Goal: Task Accomplishment & Management: Manage account settings

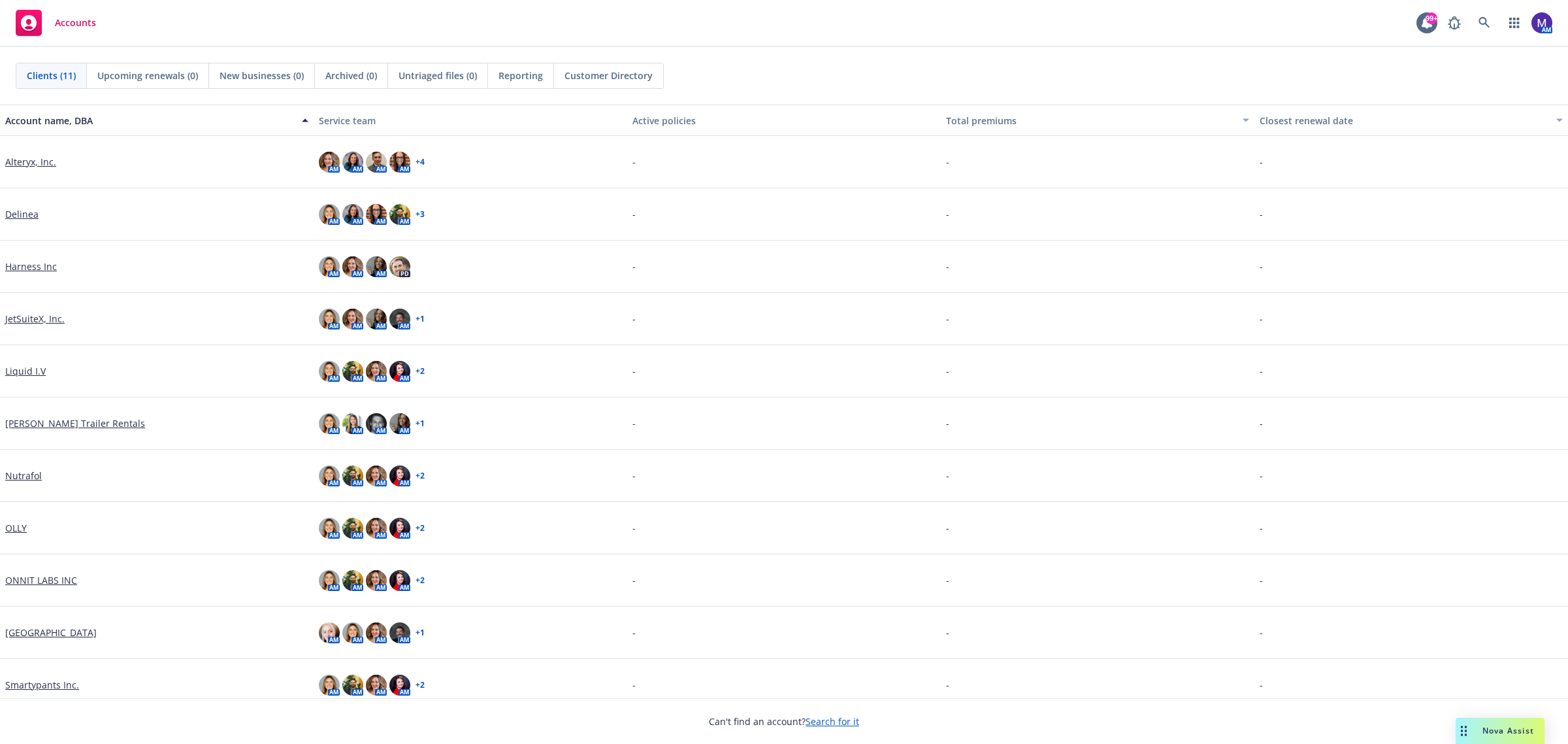
click at [27, 220] on link "Delinea" at bounding box center [21, 214] width 34 height 14
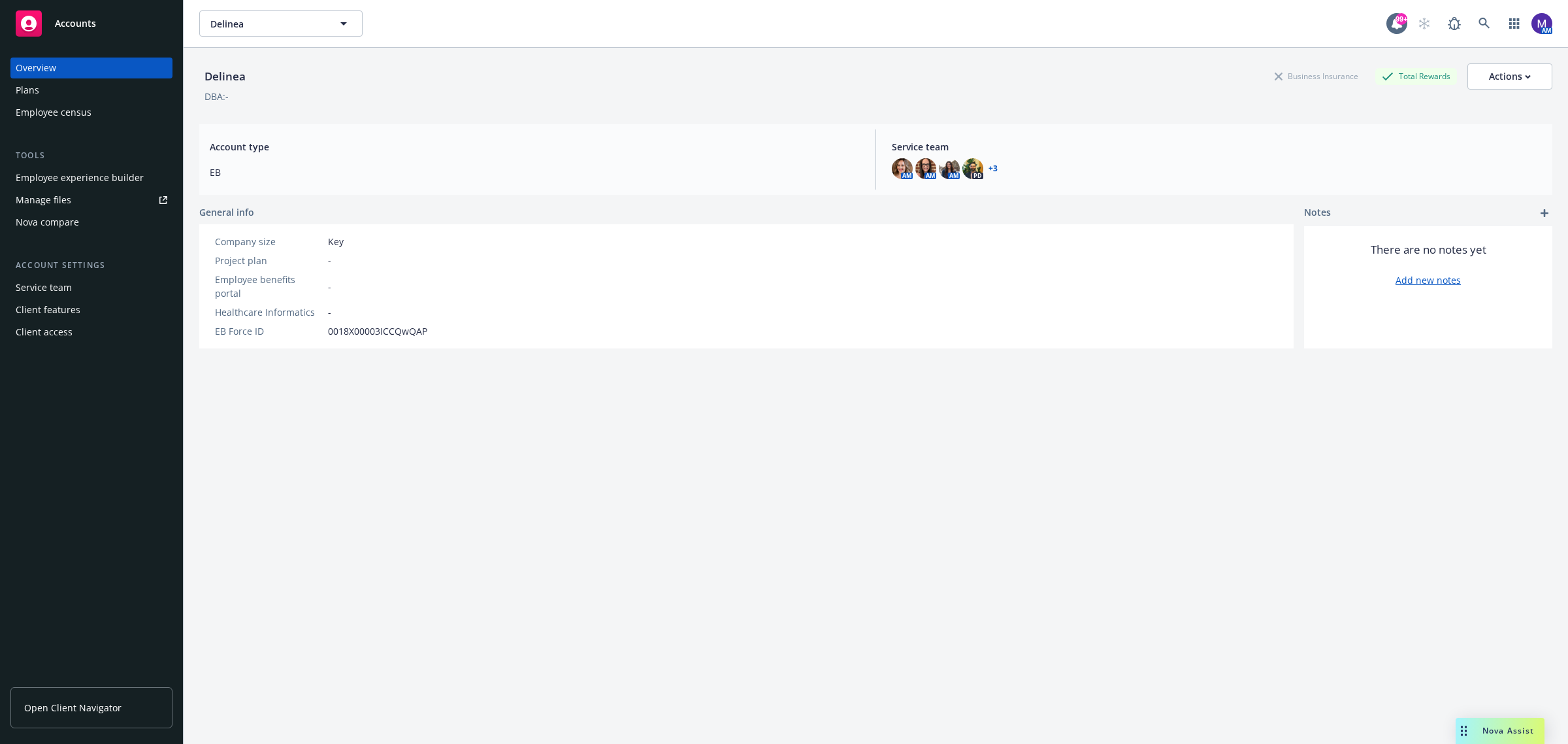
click at [63, 337] on div "Client access" at bounding box center [44, 332] width 57 height 21
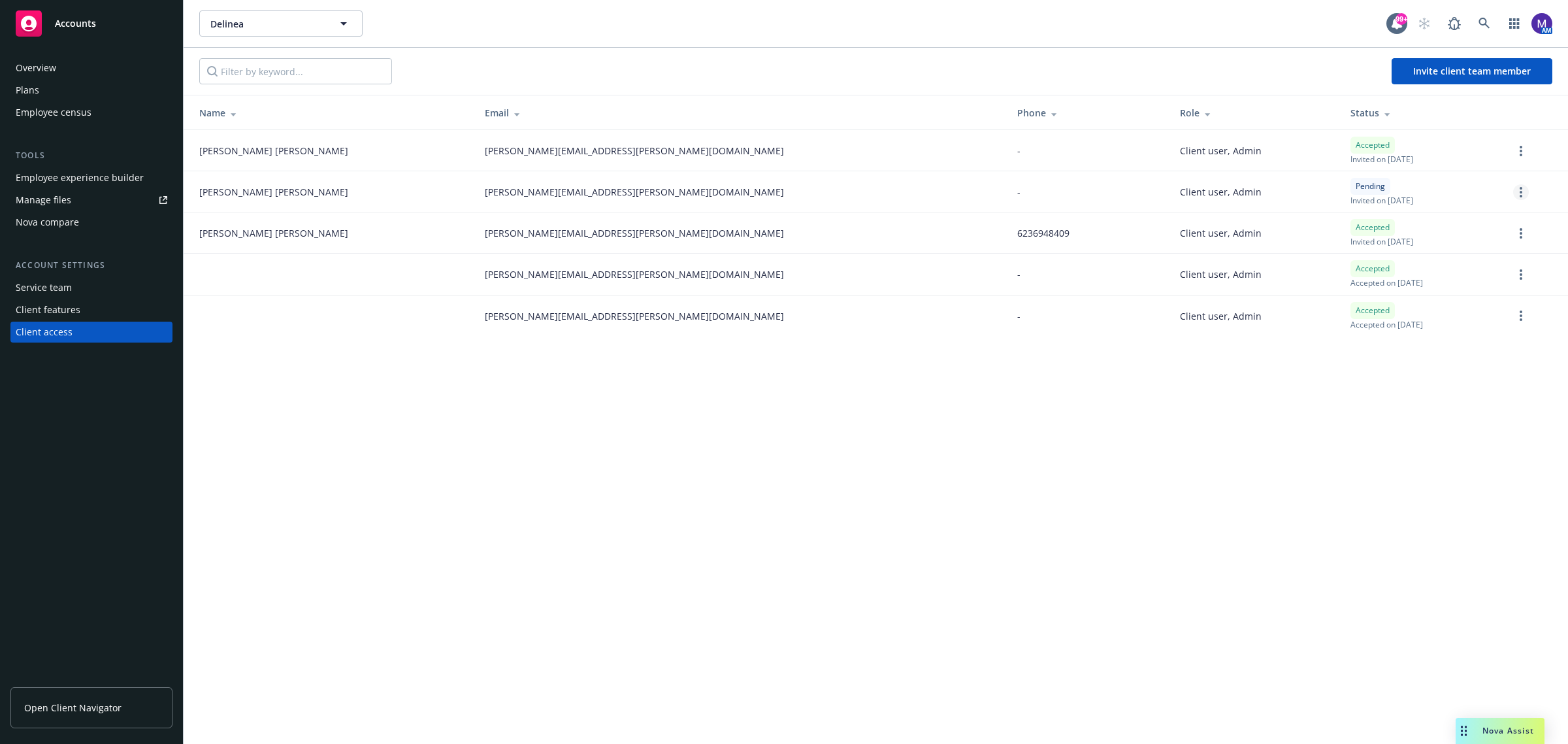
click at [1517, 194] on link "more" at bounding box center [1521, 192] width 16 height 16
click at [1491, 253] on link "Cancel invitation" at bounding box center [1471, 256] width 115 height 26
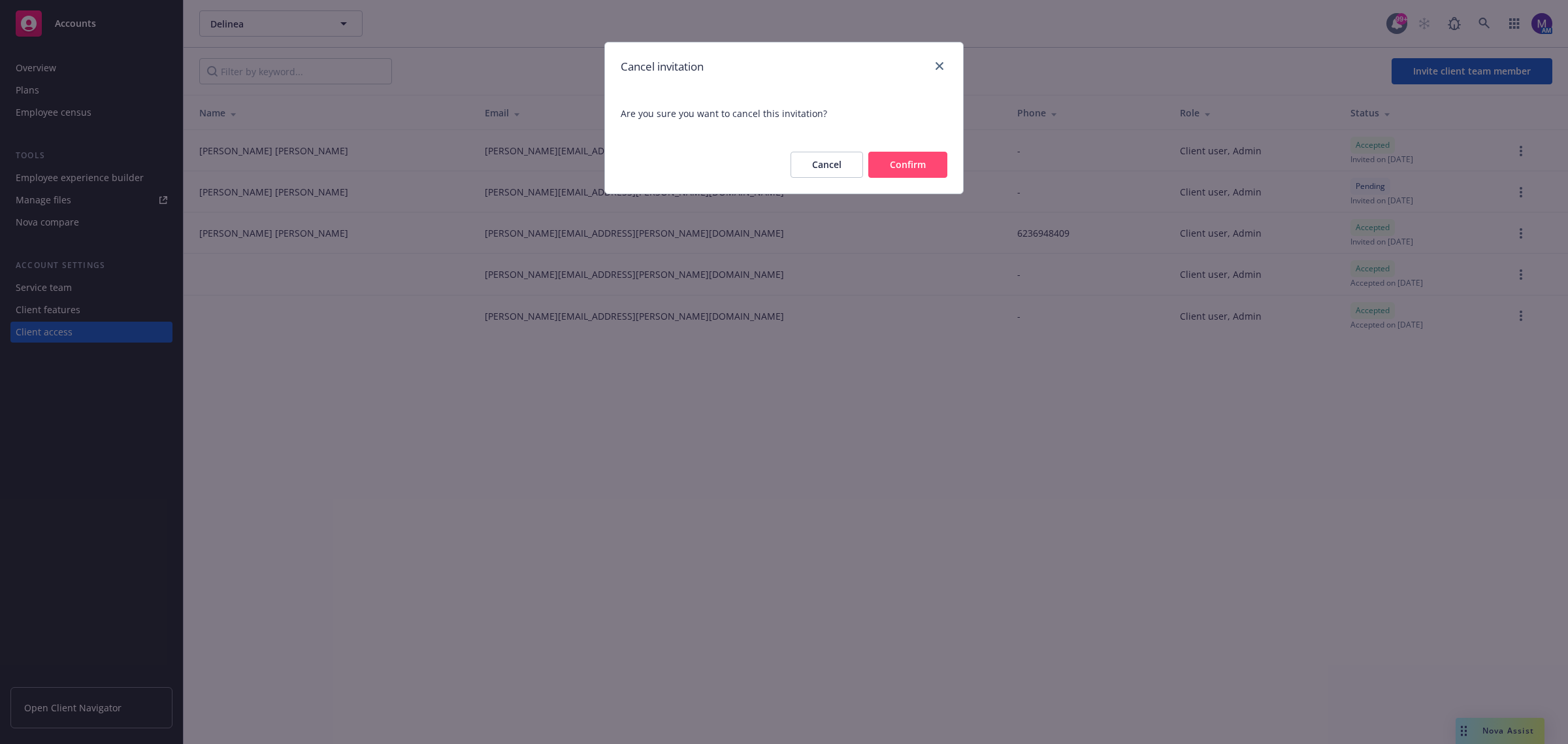
click at [890, 167] on button "Confirm" at bounding box center [908, 165] width 79 height 26
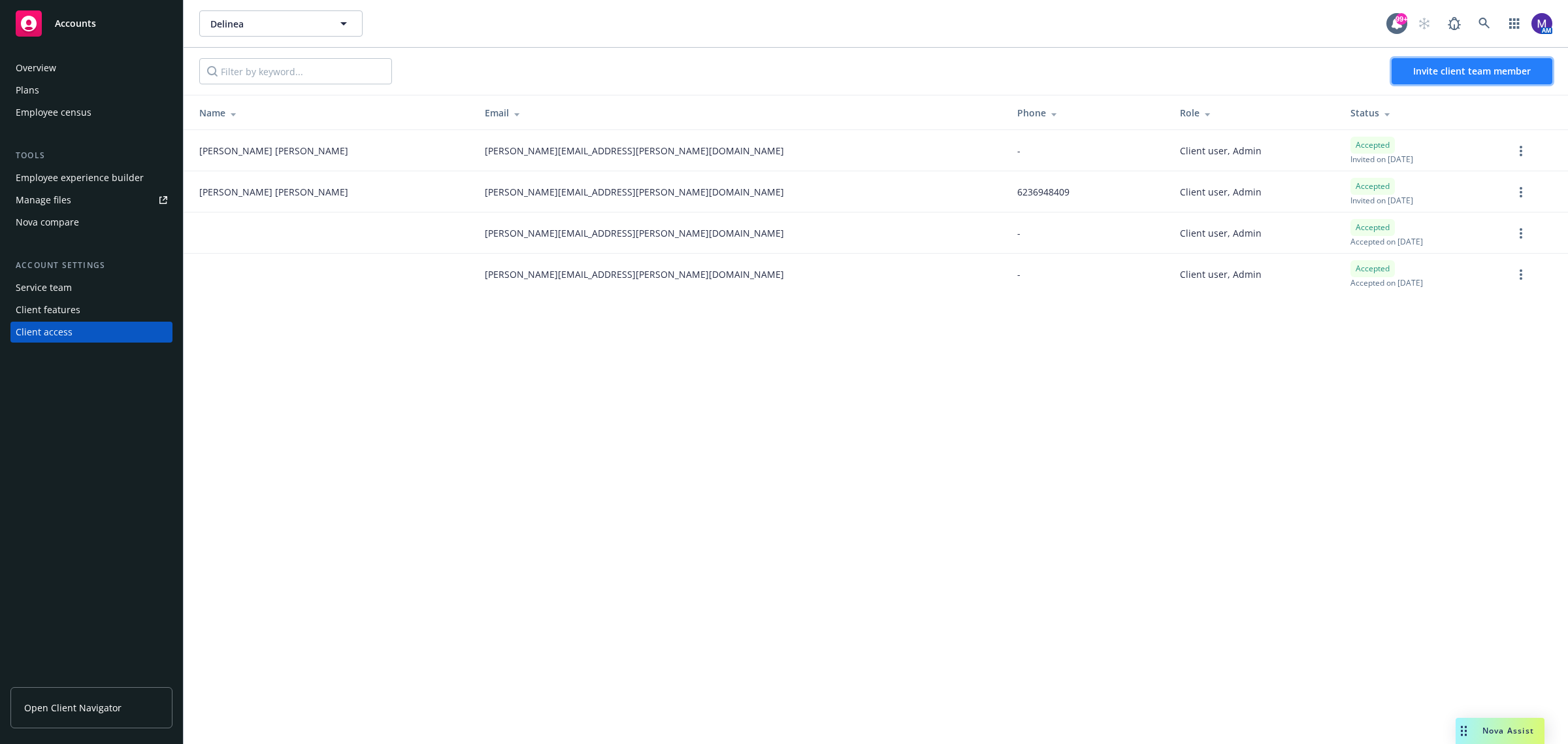
click at [1453, 66] on span "Invite client team member" at bounding box center [1472, 71] width 118 height 12
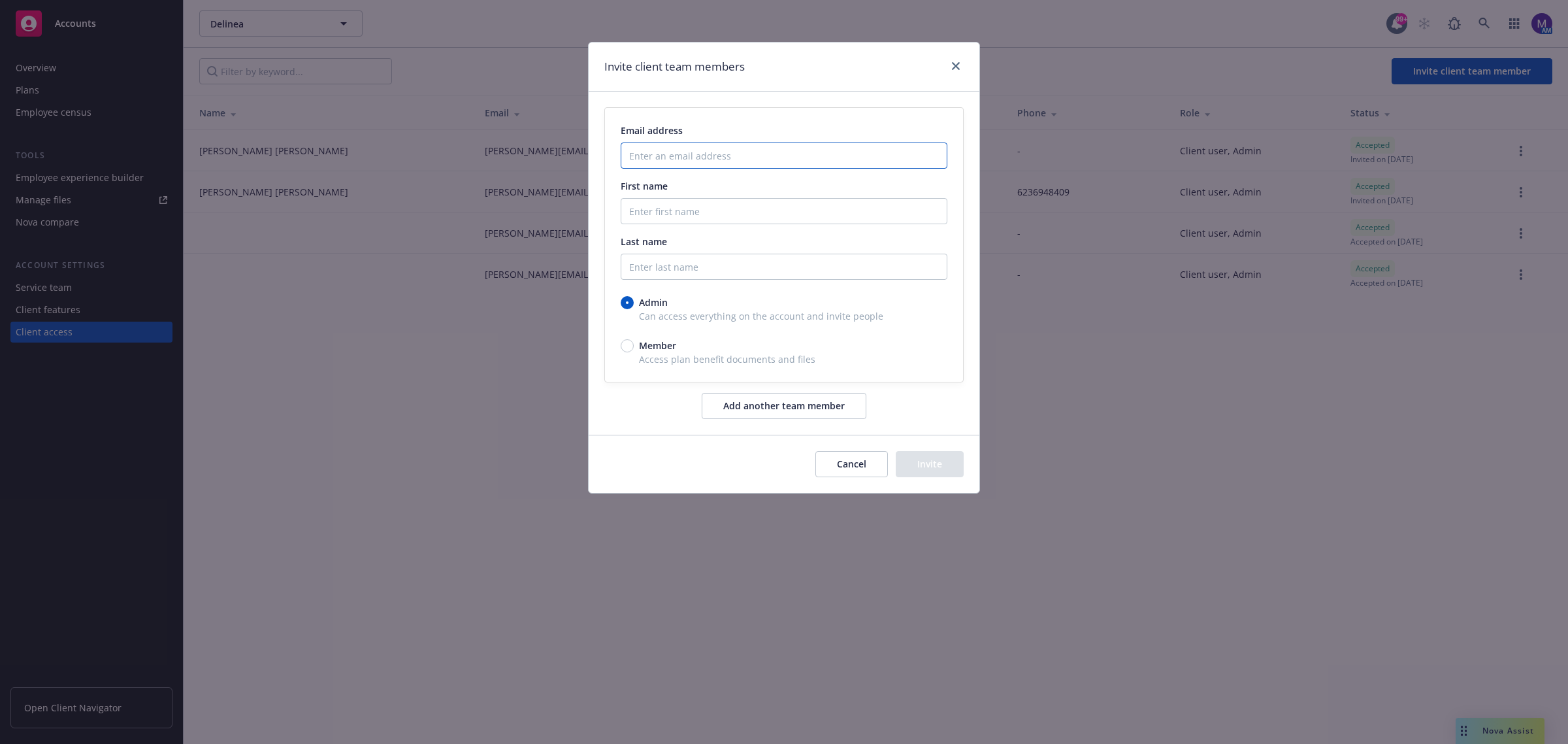
drag, startPoint x: 837, startPoint y: 164, endPoint x: 828, endPoint y: 164, distance: 9.0
click at [837, 164] on input "Enter an email address" at bounding box center [784, 156] width 327 height 26
click at [694, 152] on input "Enter an email address" at bounding box center [784, 156] width 327 height 26
paste input "esther perez <esther.perez@delinea.com>"
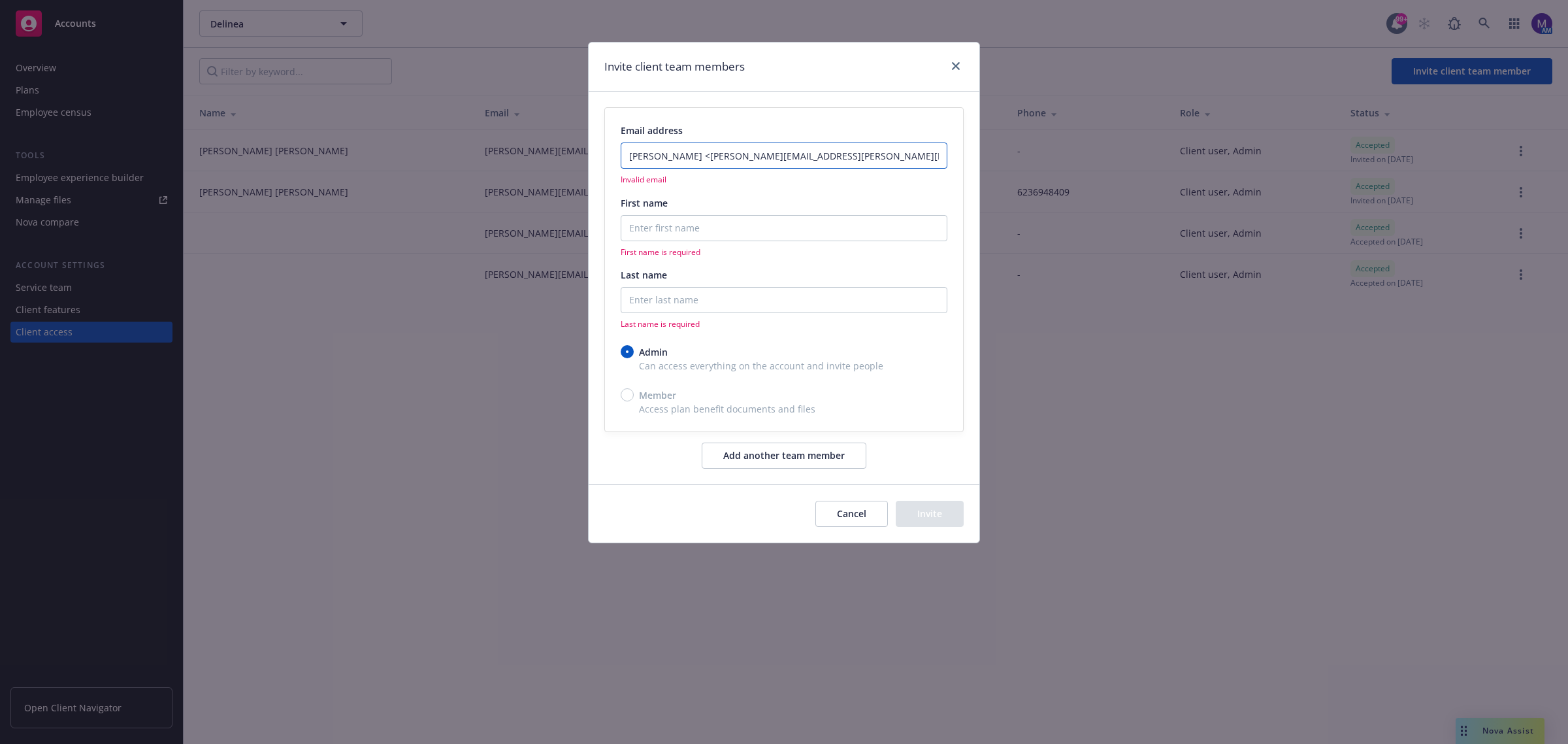
type input "esther perez <esther.perez@delinea.com>"
click at [694, 234] on input "First name" at bounding box center [784, 228] width 327 height 26
paste input "Esther Perez <Esther.Perez@delinea.com>"
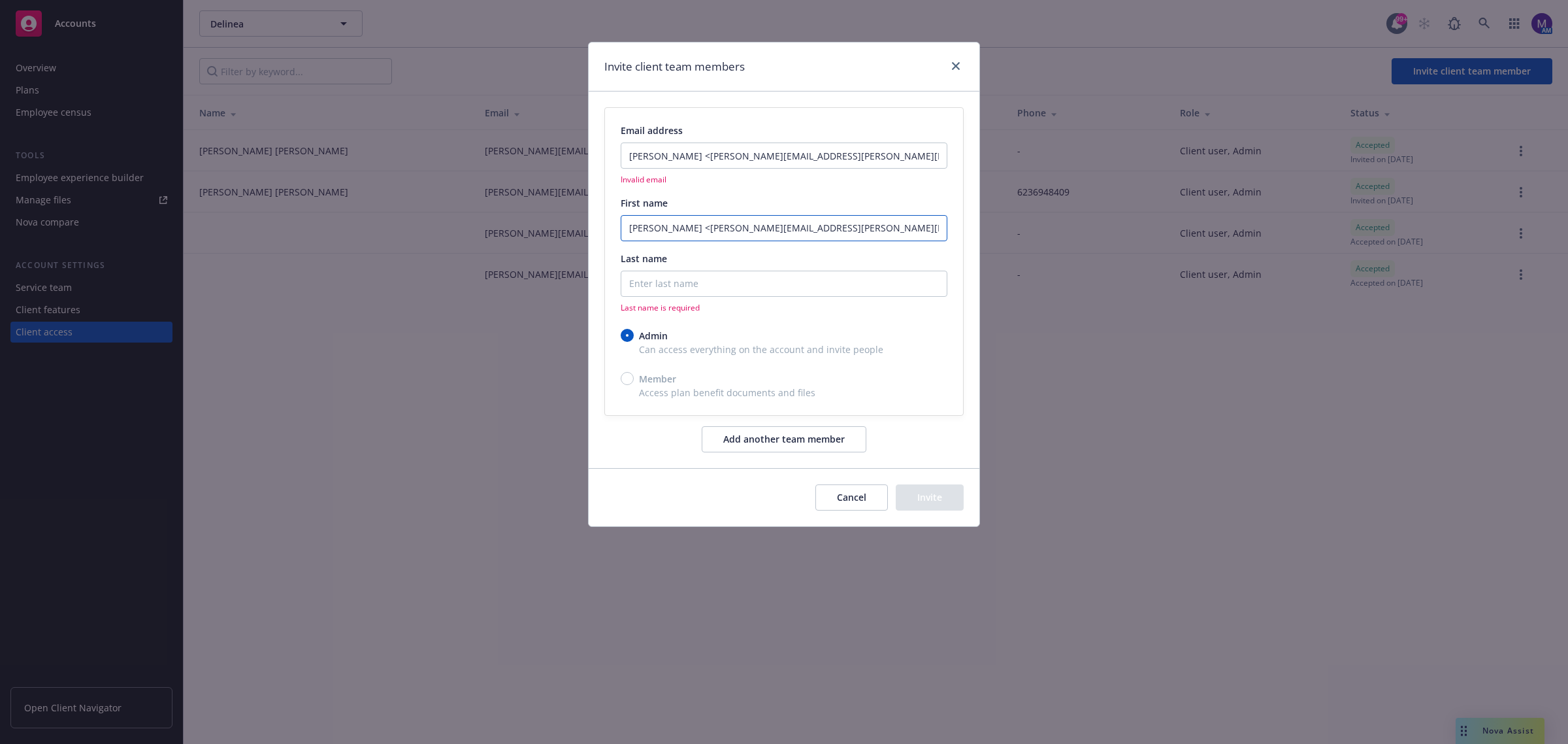
drag, startPoint x: 833, startPoint y: 230, endPoint x: 660, endPoint y: 227, distance: 173.0
click at [660, 227] on input "Esther Perez <Esther.Perez@delinea.com>" at bounding box center [784, 228] width 327 height 26
type input "Esther"
click at [665, 283] on input "Last name" at bounding box center [784, 284] width 327 height 26
paste input "Esther Perez <Esther.Perez@delinea.com>"
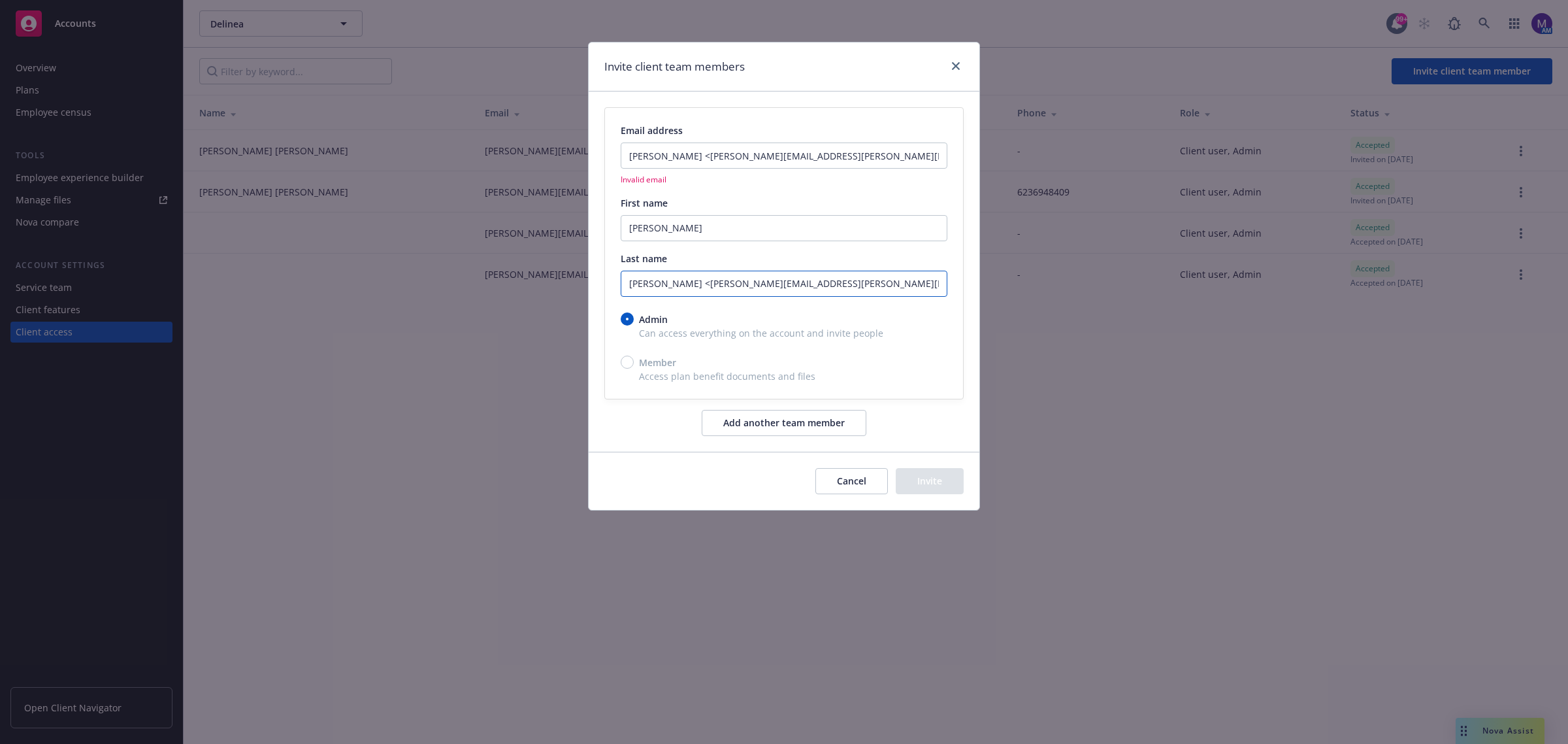
drag, startPoint x: 823, startPoint y: 272, endPoint x: 684, endPoint y: 273, distance: 139.0
click at [684, 273] on input "Esther Perez <Esther.Perez@delinea.com>" at bounding box center [784, 284] width 327 height 26
drag, startPoint x: 654, startPoint y: 283, endPoint x: 570, endPoint y: 269, distance: 85.2
click at [570, 270] on div "Invite client team members Email address esther perez <esther.perez@delinea.com…" at bounding box center [784, 372] width 1568 height 744
type input "Perez"
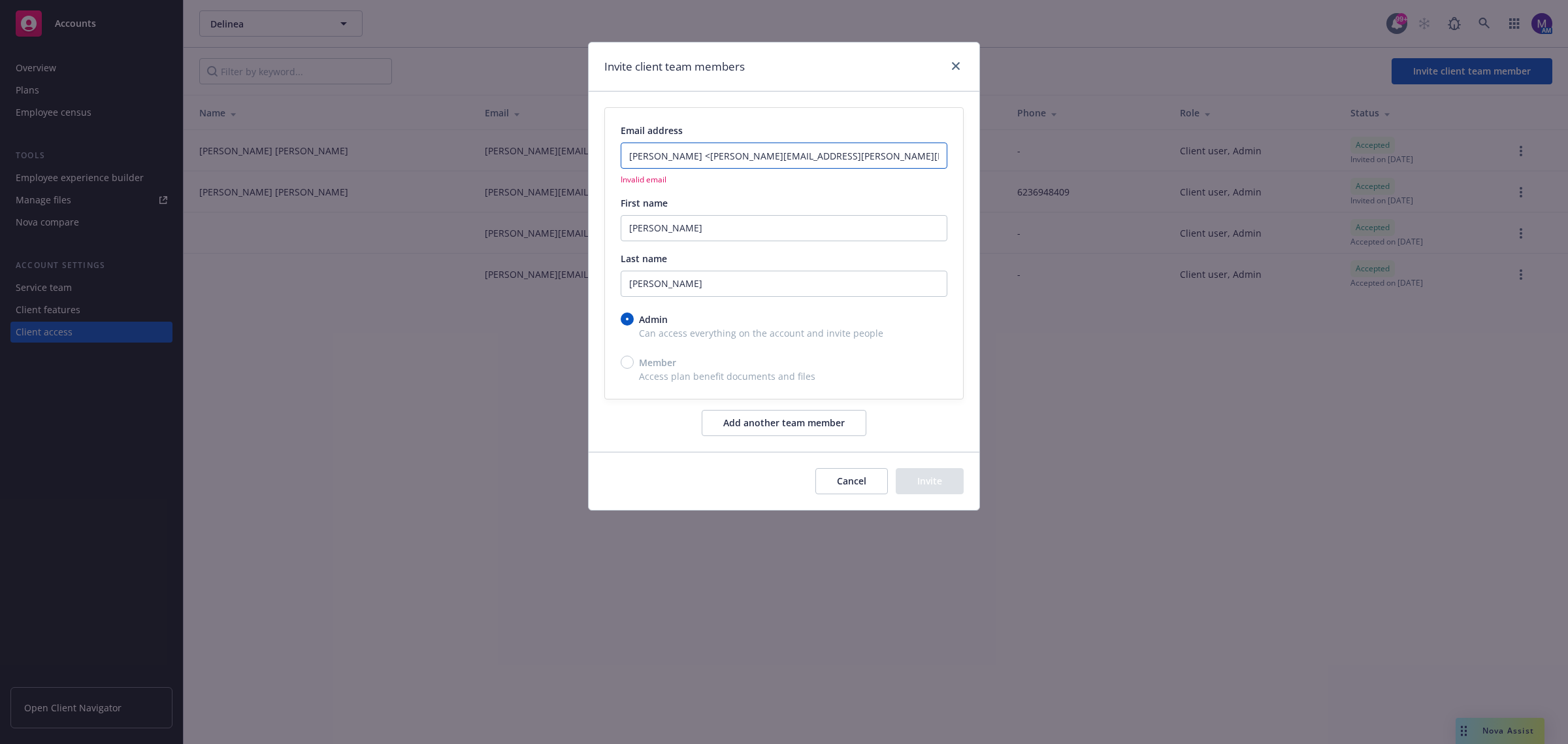
click at [831, 155] on input "esther perez <esther.perez@delinea.com>" at bounding box center [784, 156] width 327 height 26
drag, startPoint x: 691, startPoint y: 155, endPoint x: 501, endPoint y: 146, distance: 190.2
click at [501, 147] on div "Invite client team members Email address esther perez <esther.perez@delinea.com…" at bounding box center [784, 372] width 1568 height 744
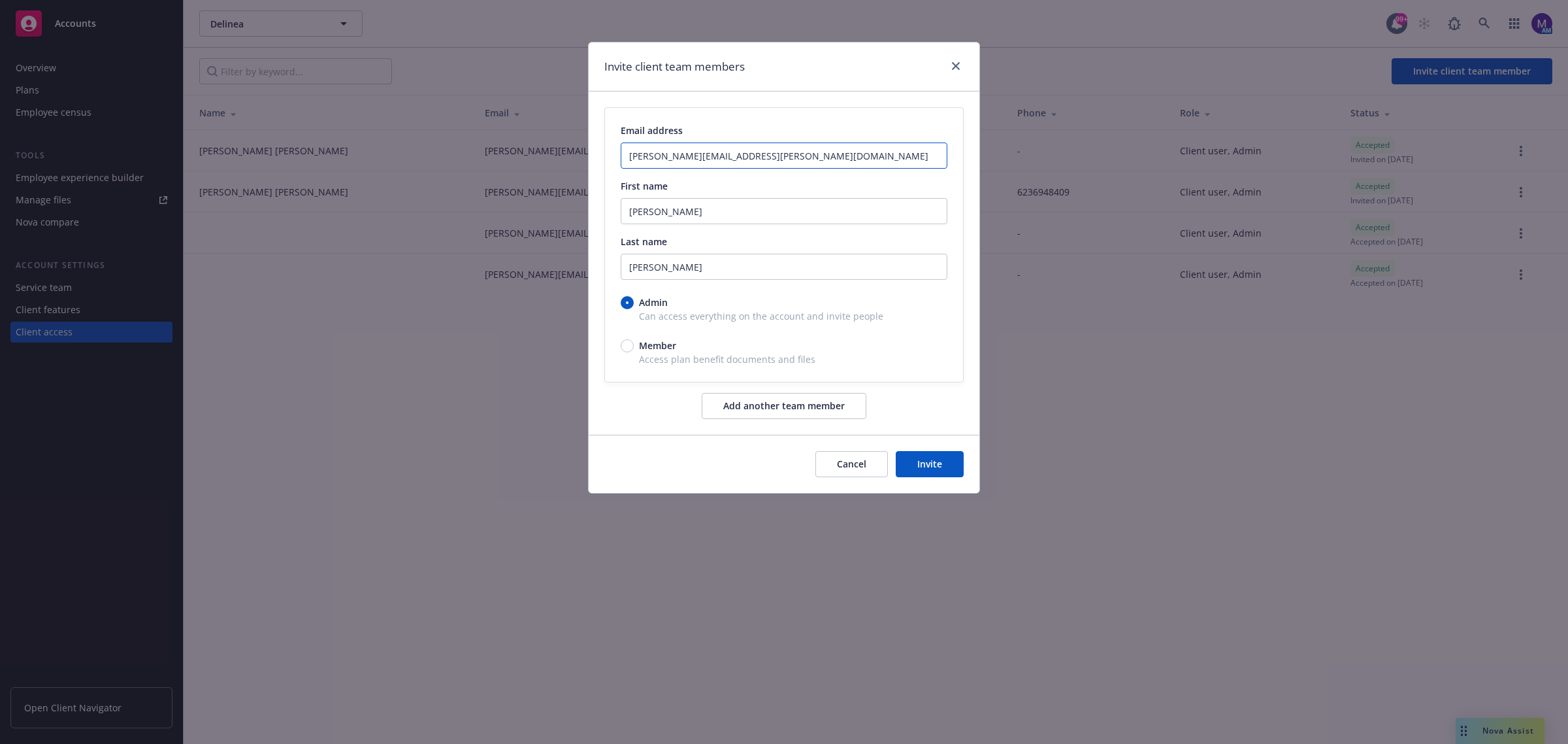
type input "esther.perez@delinea.com"
click at [758, 215] on input "Esther" at bounding box center [784, 212] width 327 height 26
click at [928, 466] on button "Invite" at bounding box center [930, 464] width 68 height 26
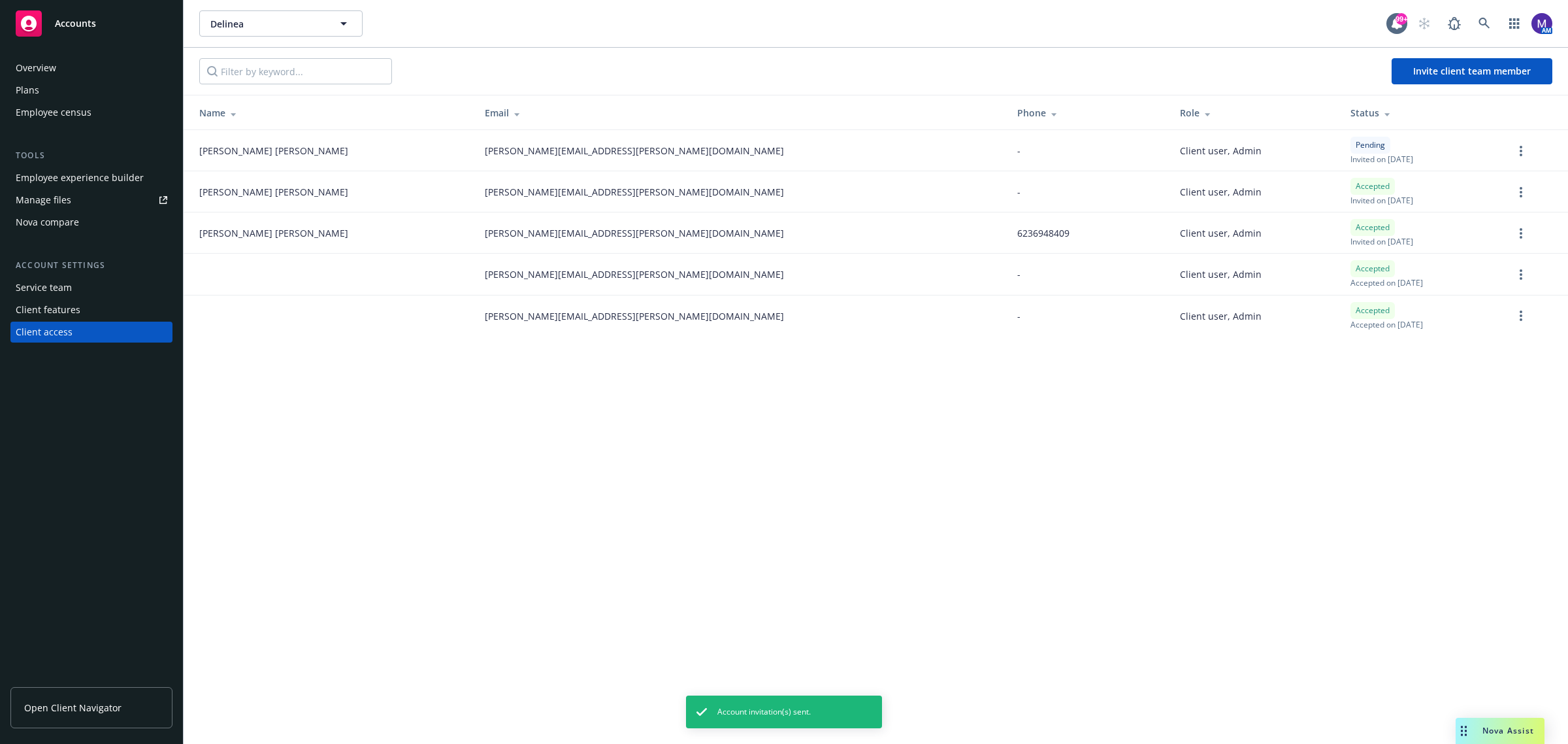
click at [98, 706] on span "Open Client Navigator" at bounding box center [72, 707] width 97 height 14
click at [623, 593] on div "Delinea Delinea 99+ AM Invite client team member Name Email Phone Role Status E…" at bounding box center [875, 372] width 1385 height 744
click at [1523, 234] on link "more" at bounding box center [1521, 233] width 16 height 16
click at [902, 458] on div "Delinea Delinea 99+ AM Invite client team member Name Email Phone Role Status E…" at bounding box center [875, 372] width 1385 height 744
click at [76, 168] on div "Employee experience builder" at bounding box center [80, 177] width 128 height 21
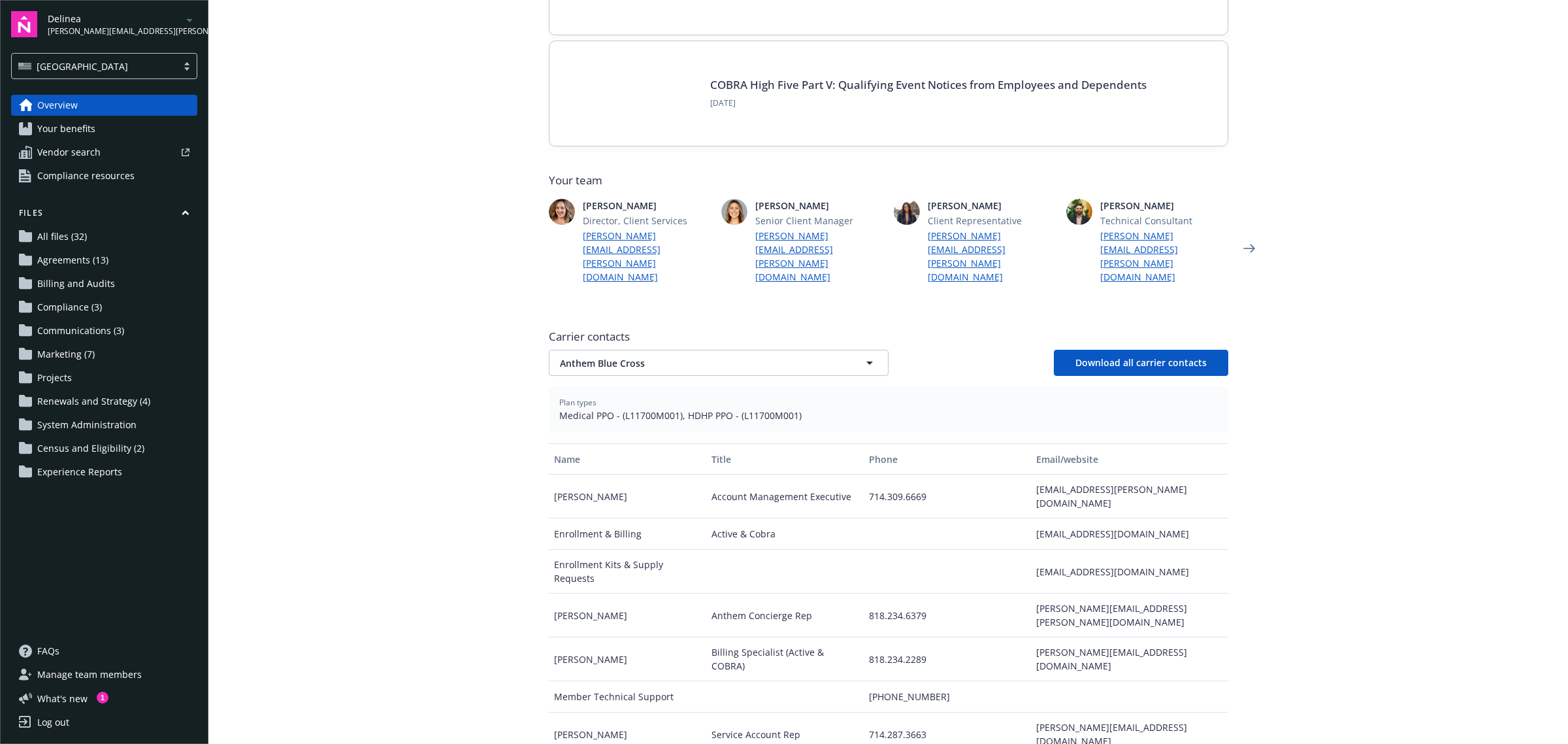
scroll to position [245, 0]
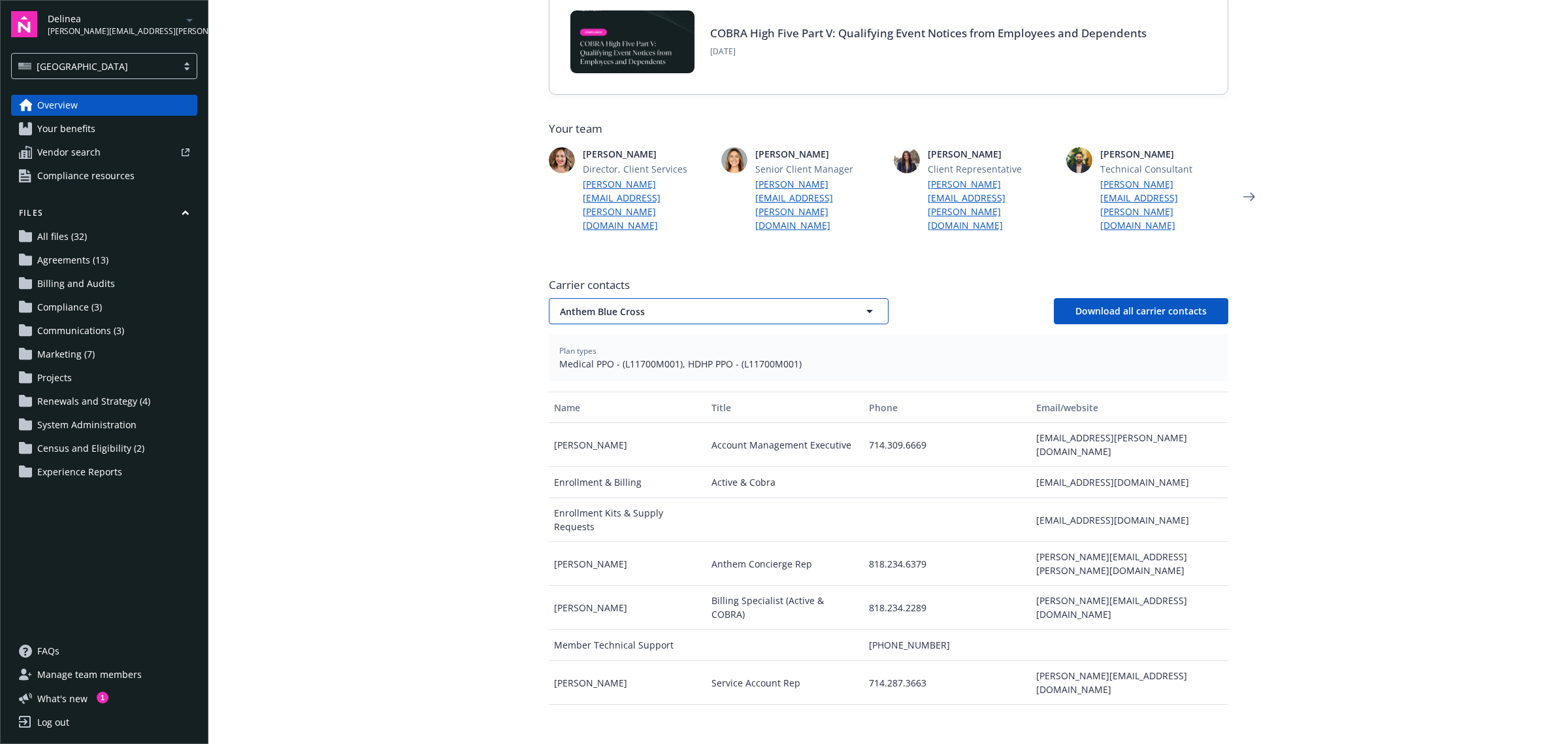
click at [747, 305] on span "Anthem Blue Cross" at bounding box center [696, 311] width 271 height 14
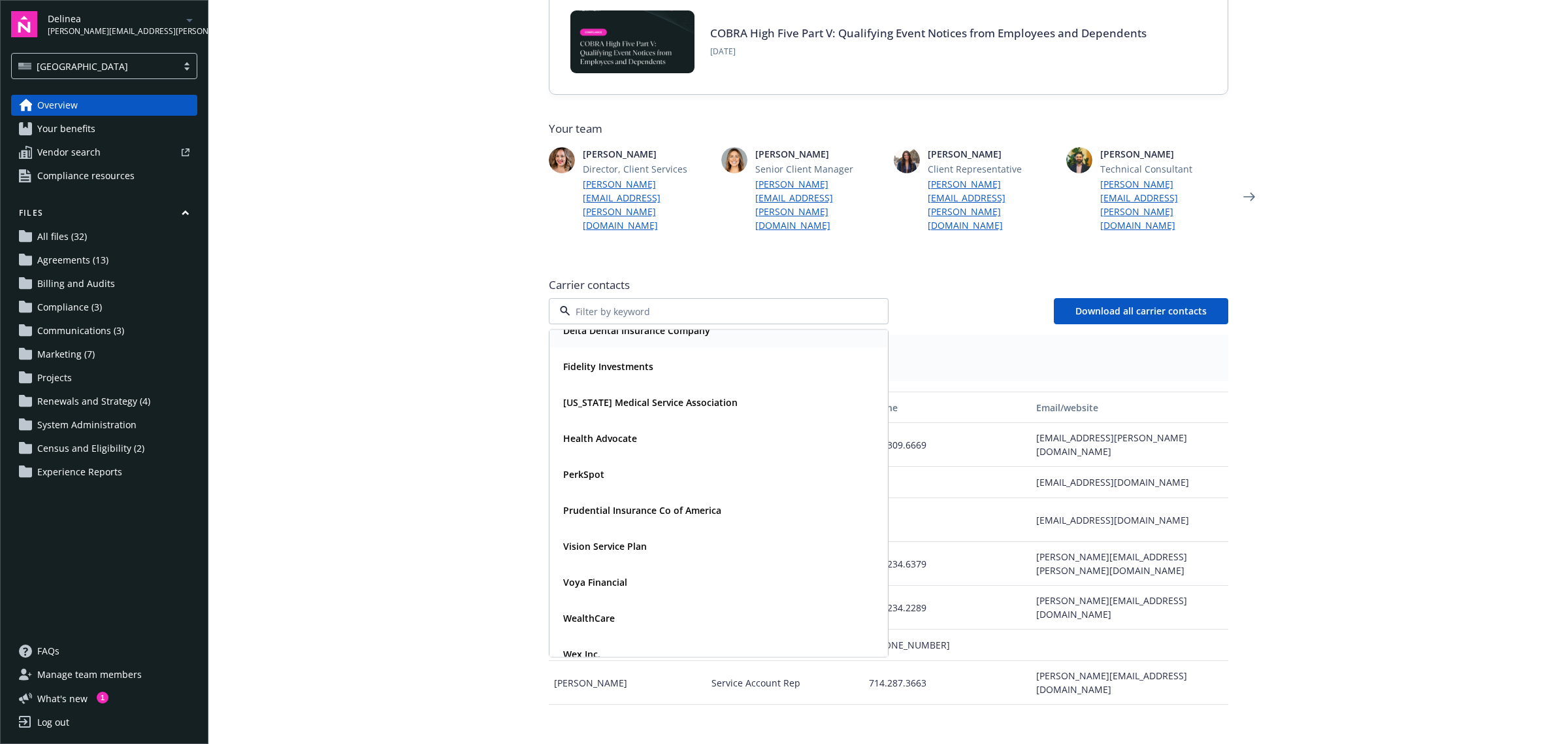
scroll to position [68, 0]
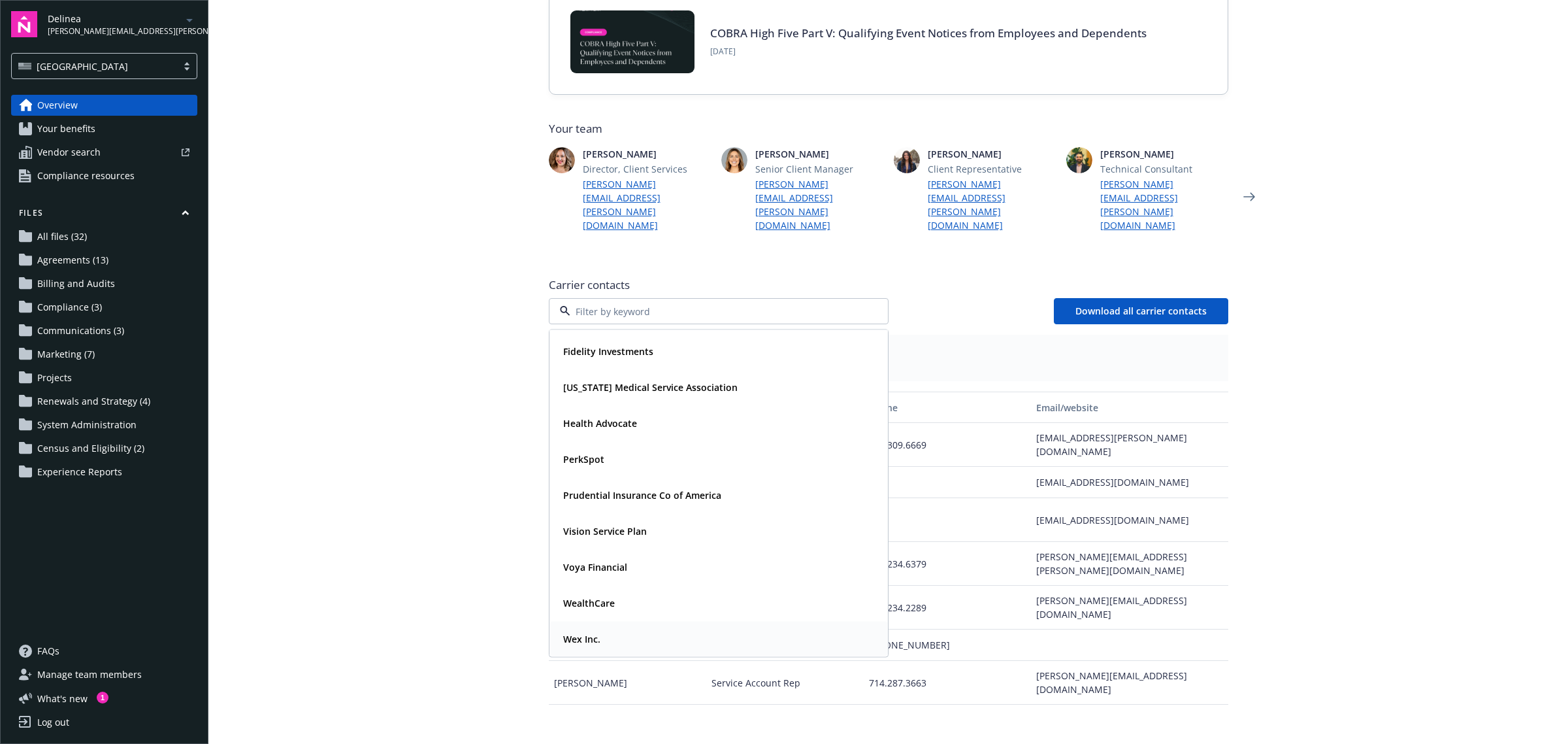
click at [608, 630] on div "Wex Inc." at bounding box center [718, 639] width 322 height 19
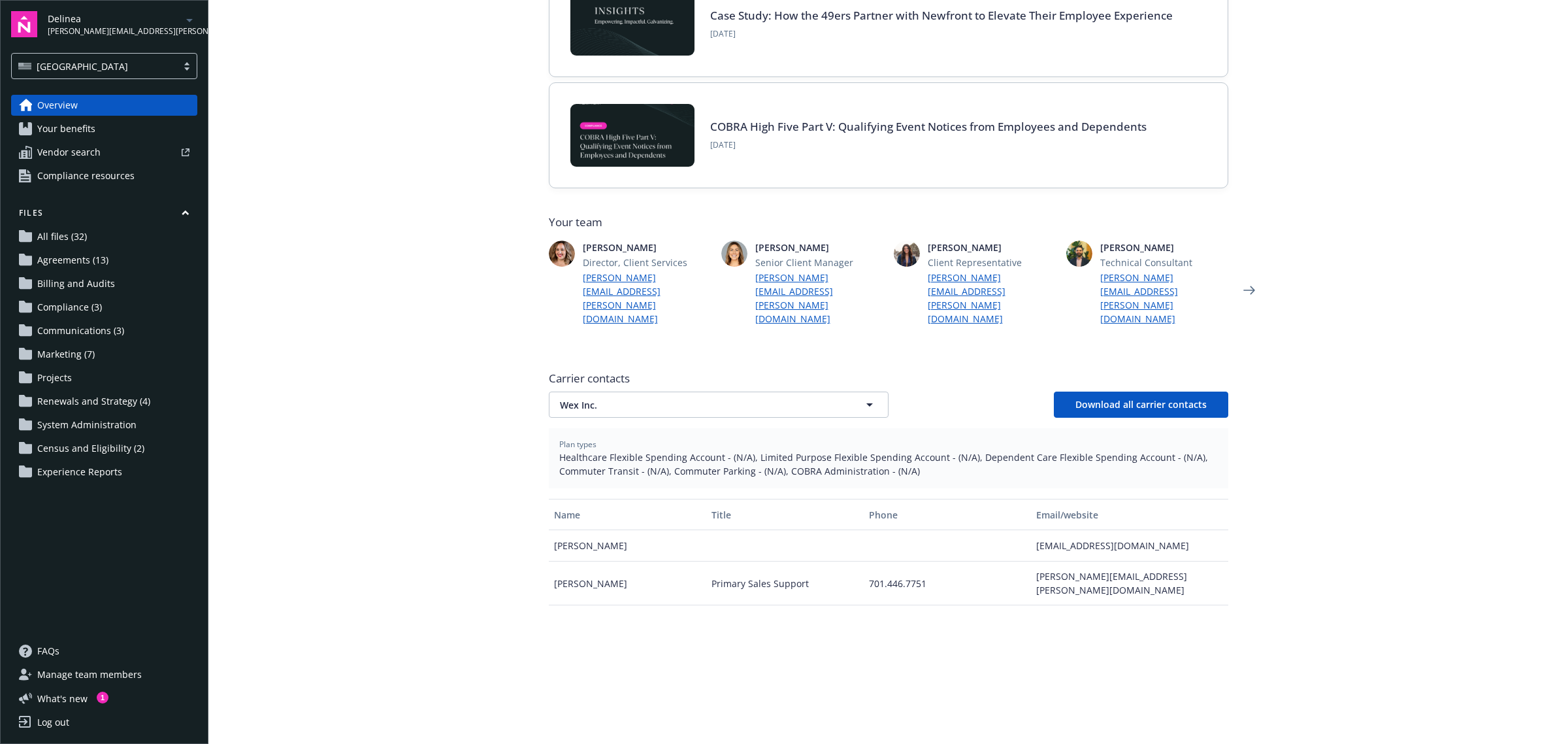
scroll to position [176, 0]
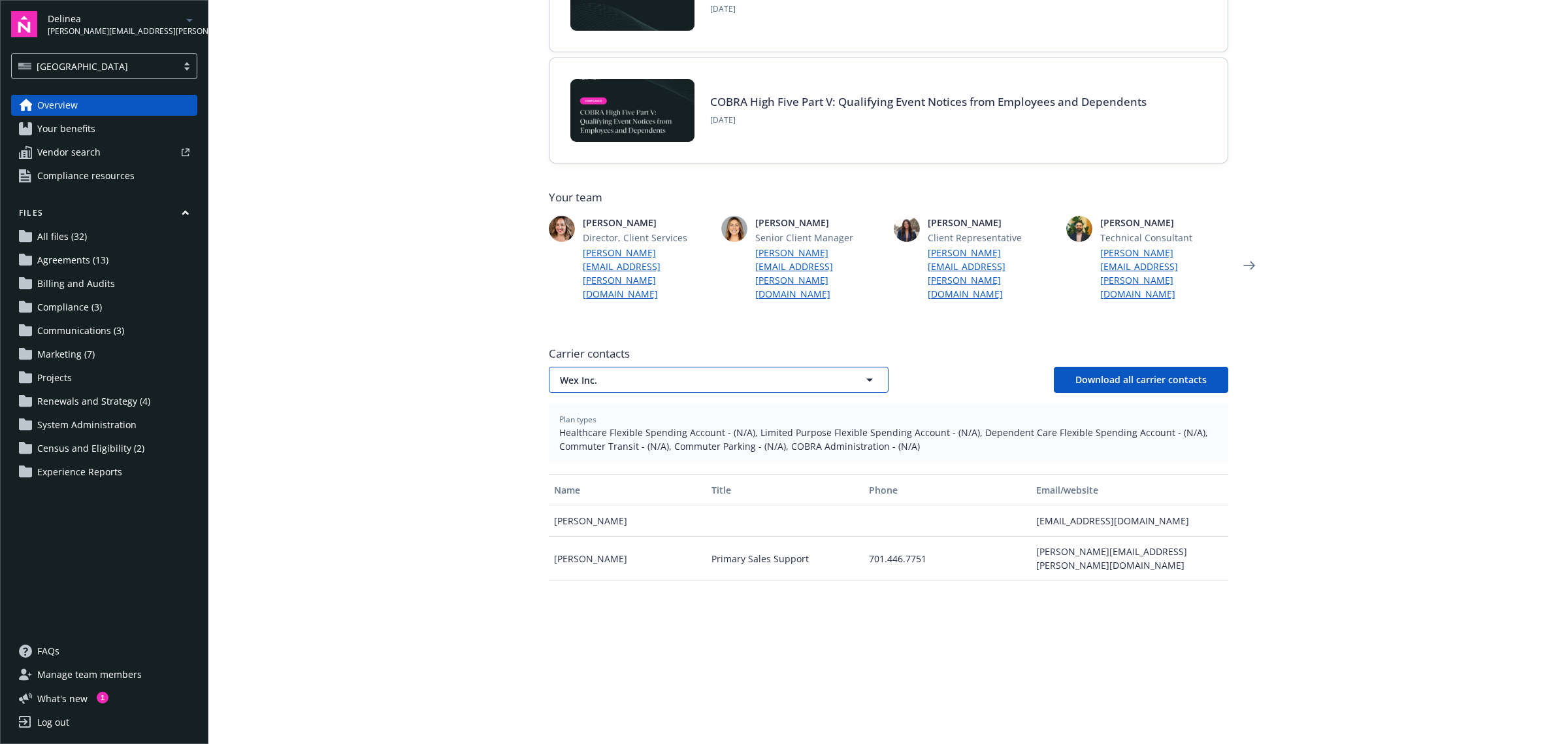
click at [737, 374] on span "Wex Inc." at bounding box center [696, 380] width 271 height 14
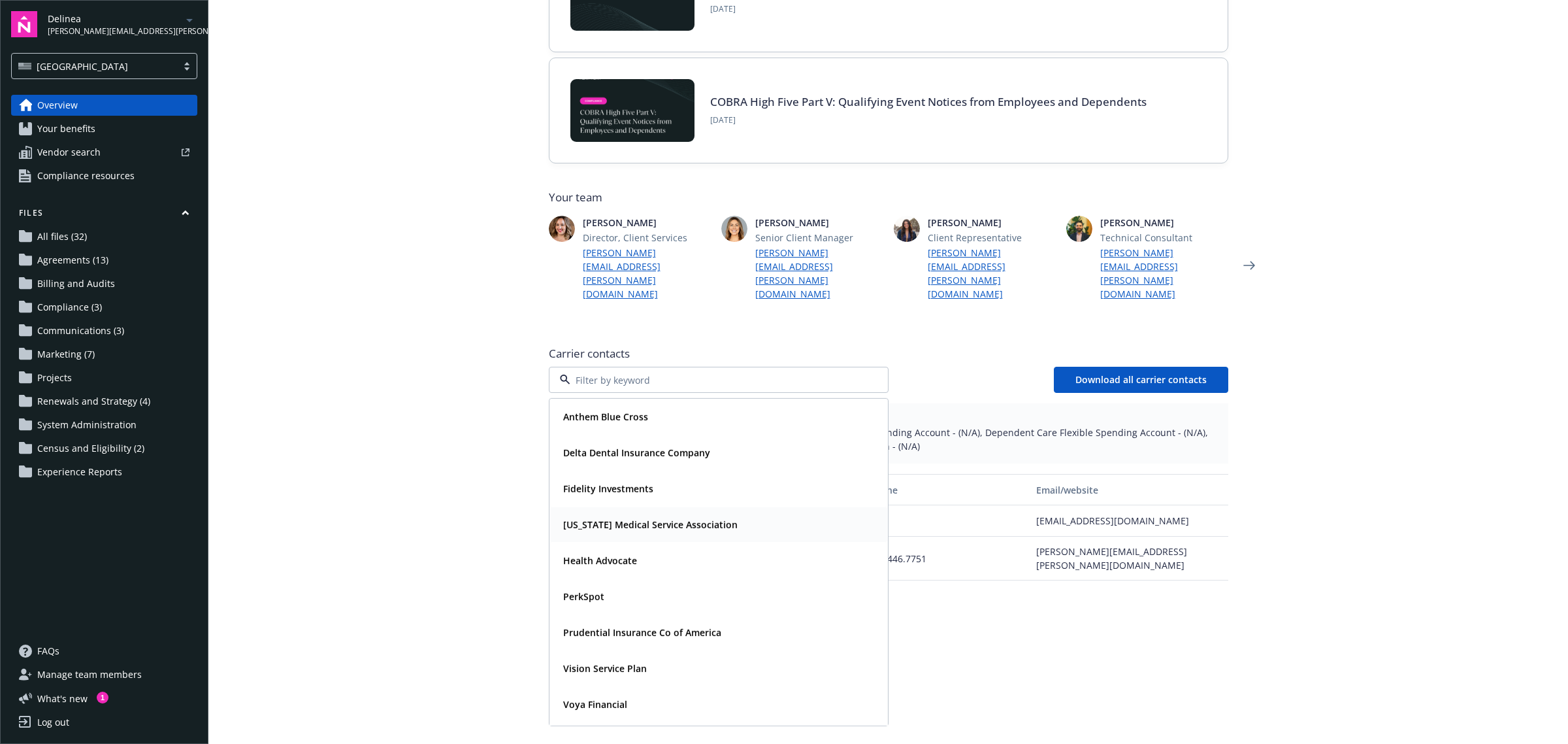
scroll to position [68, 0]
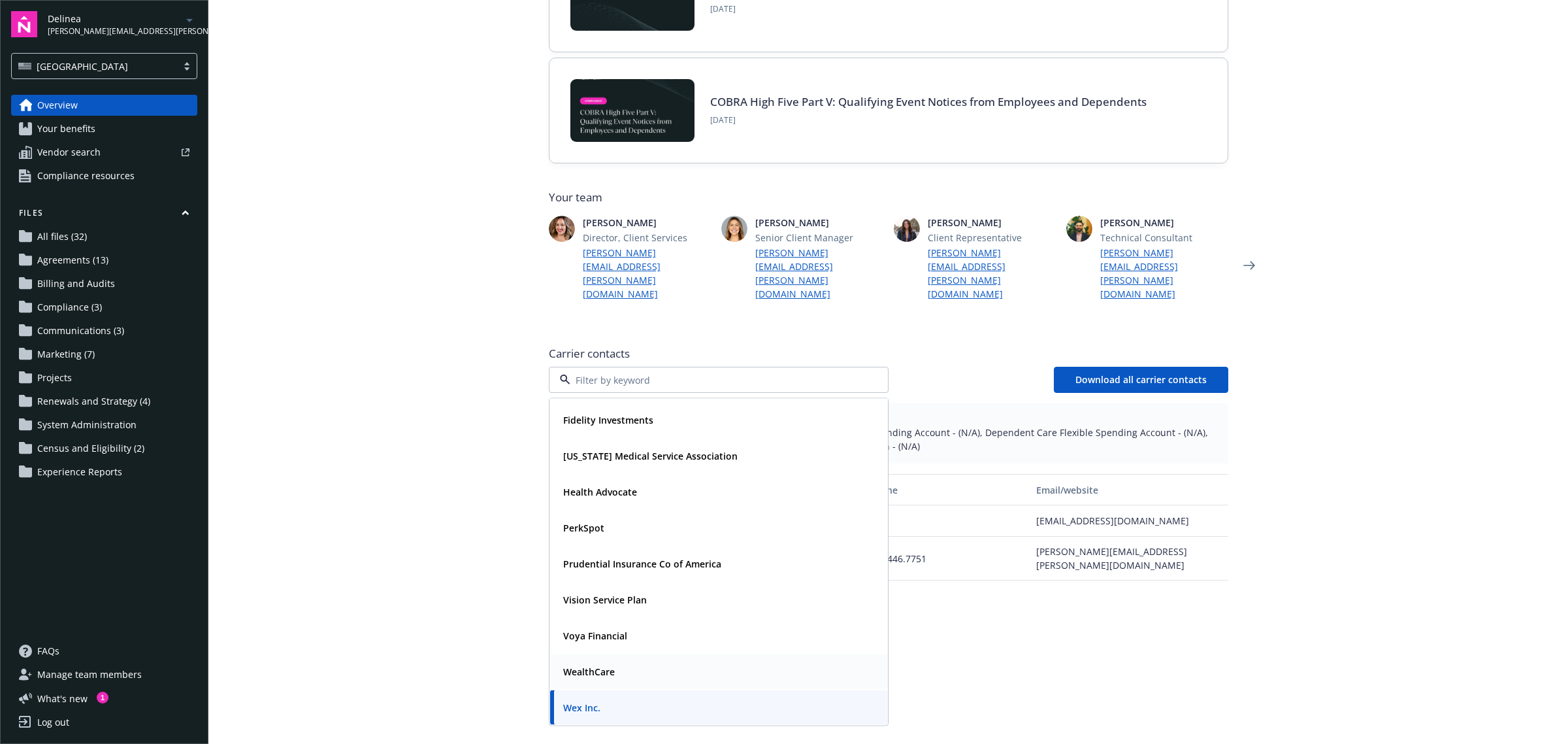
click at [582, 663] on div "WealthCare" at bounding box center [587, 672] width 59 height 19
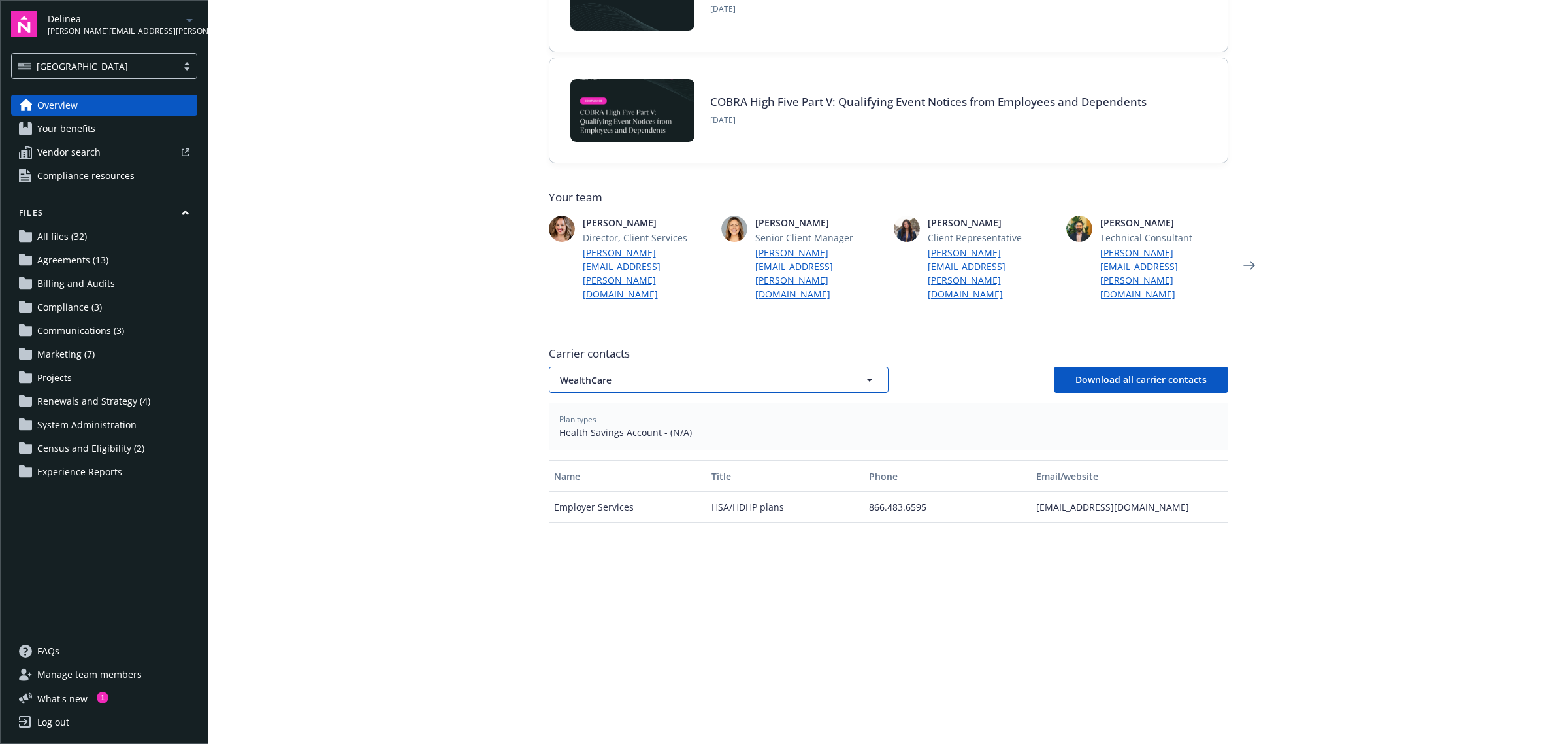
click at [640, 374] on span "WealthCare" at bounding box center [696, 380] width 271 height 14
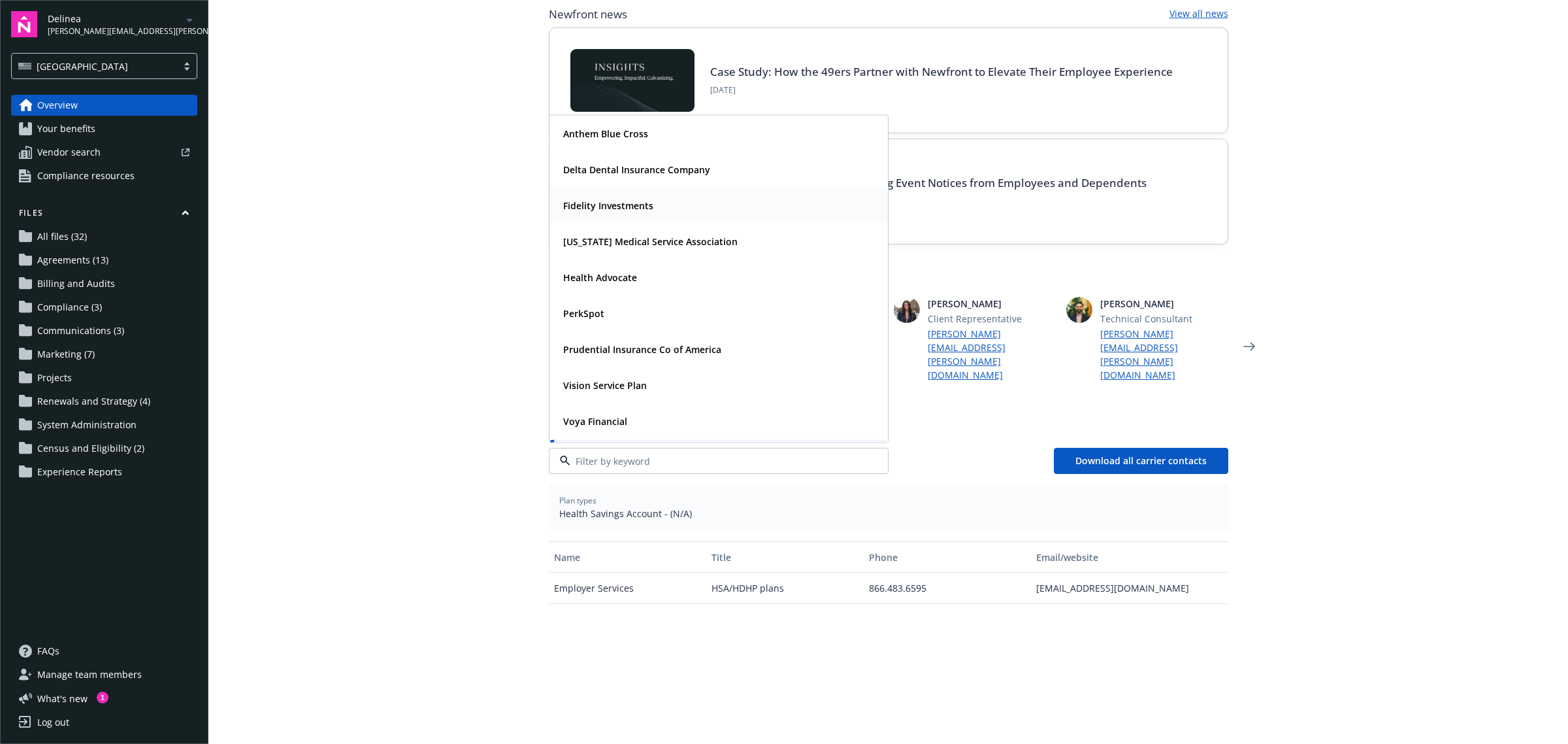
scroll to position [95, 0]
drag, startPoint x: 397, startPoint y: 523, endPoint x: 407, endPoint y: 498, distance: 26.9
click at [399, 515] on main "Welcome to Navigator Newfront news View all news Case Study: How the 49ers Part…" at bounding box center [888, 372] width 1360 height 744
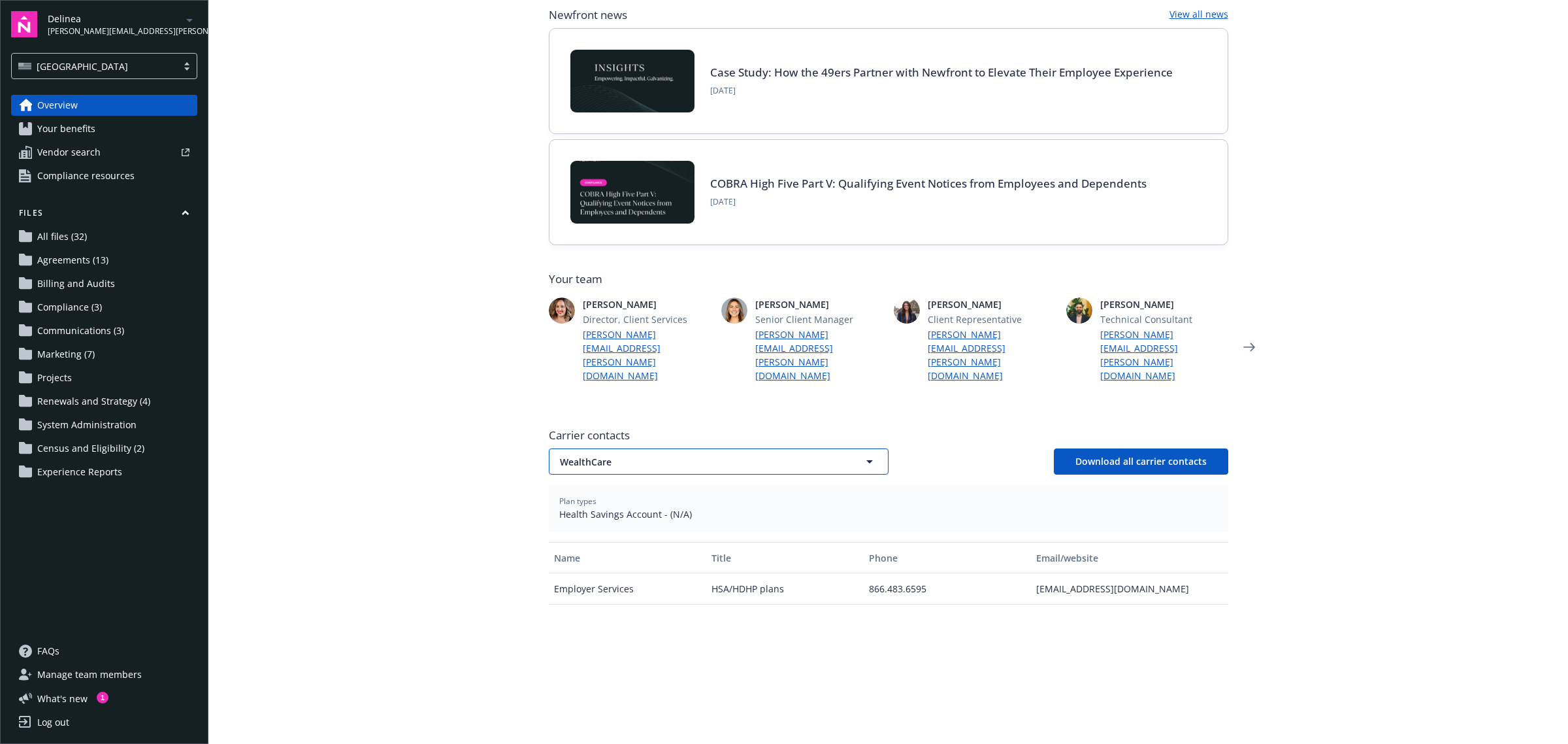
click at [628, 455] on span "WealthCare" at bounding box center [696, 462] width 271 height 14
click at [87, 63] on div "USA" at bounding box center [94, 66] width 152 height 14
click at [90, 24] on span "Delinea" at bounding box center [114, 18] width 134 height 14
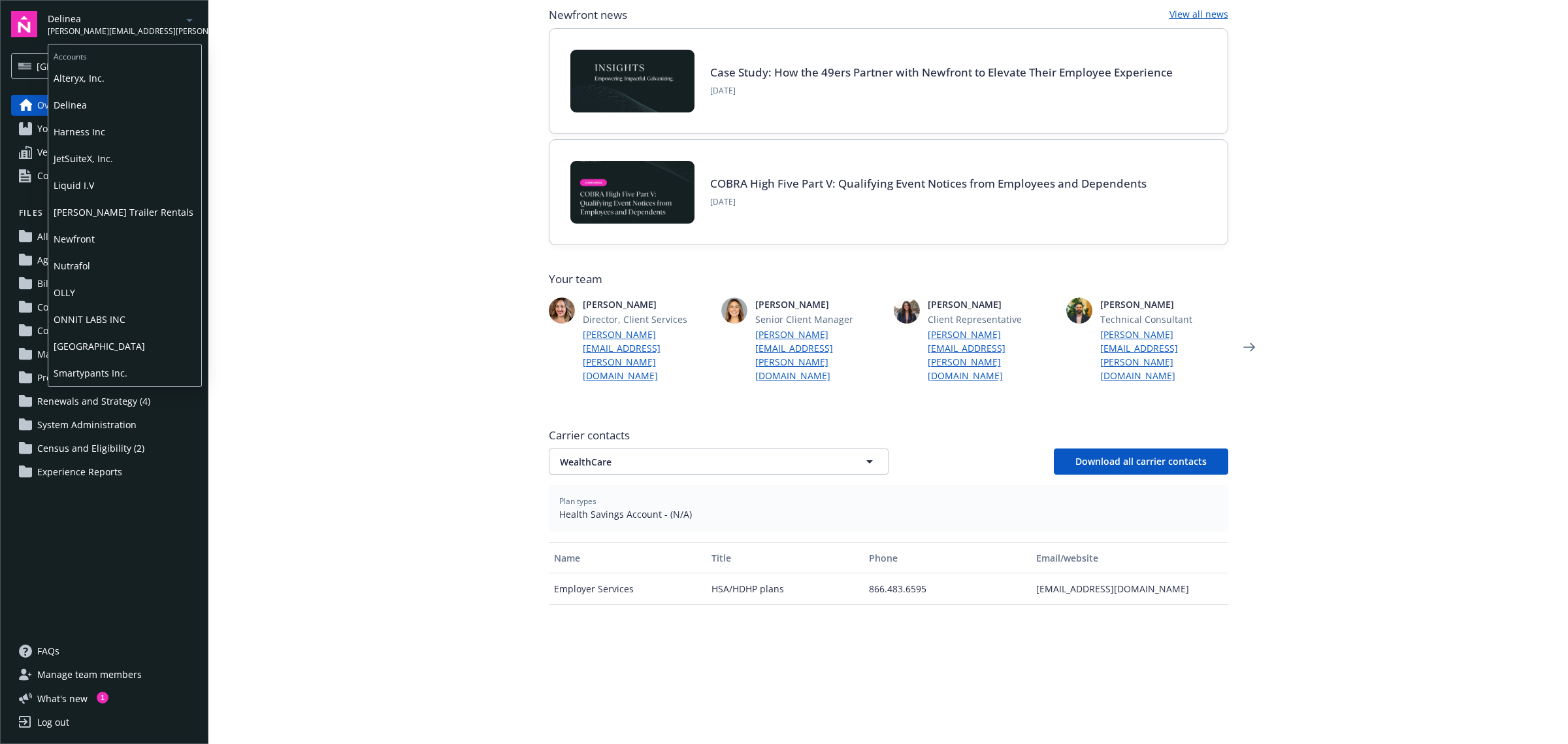
click at [106, 81] on span "Alteryx, Inc." at bounding box center [124, 78] width 142 height 27
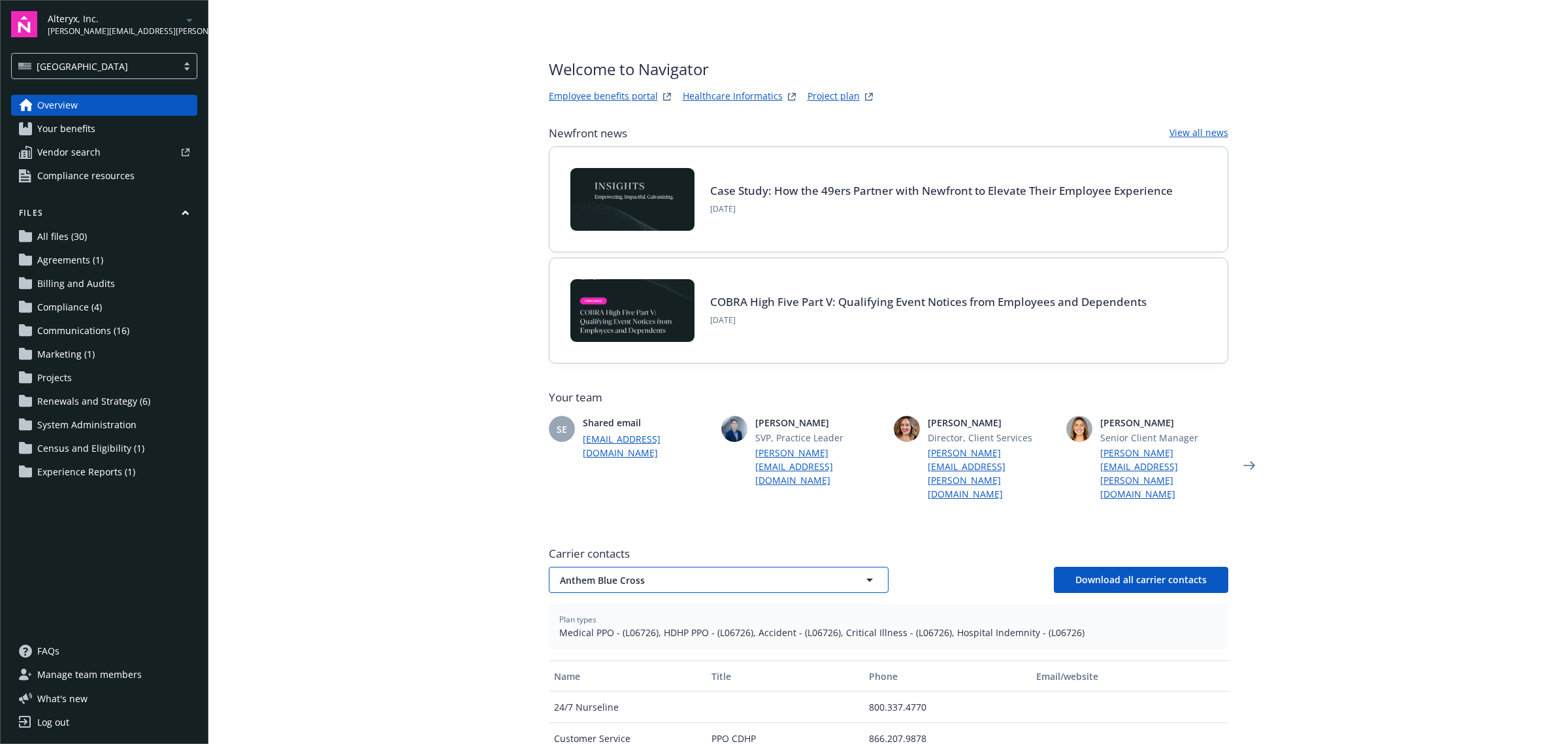
click at [673, 574] on span "Anthem Blue Cross" at bounding box center [696, 580] width 271 height 14
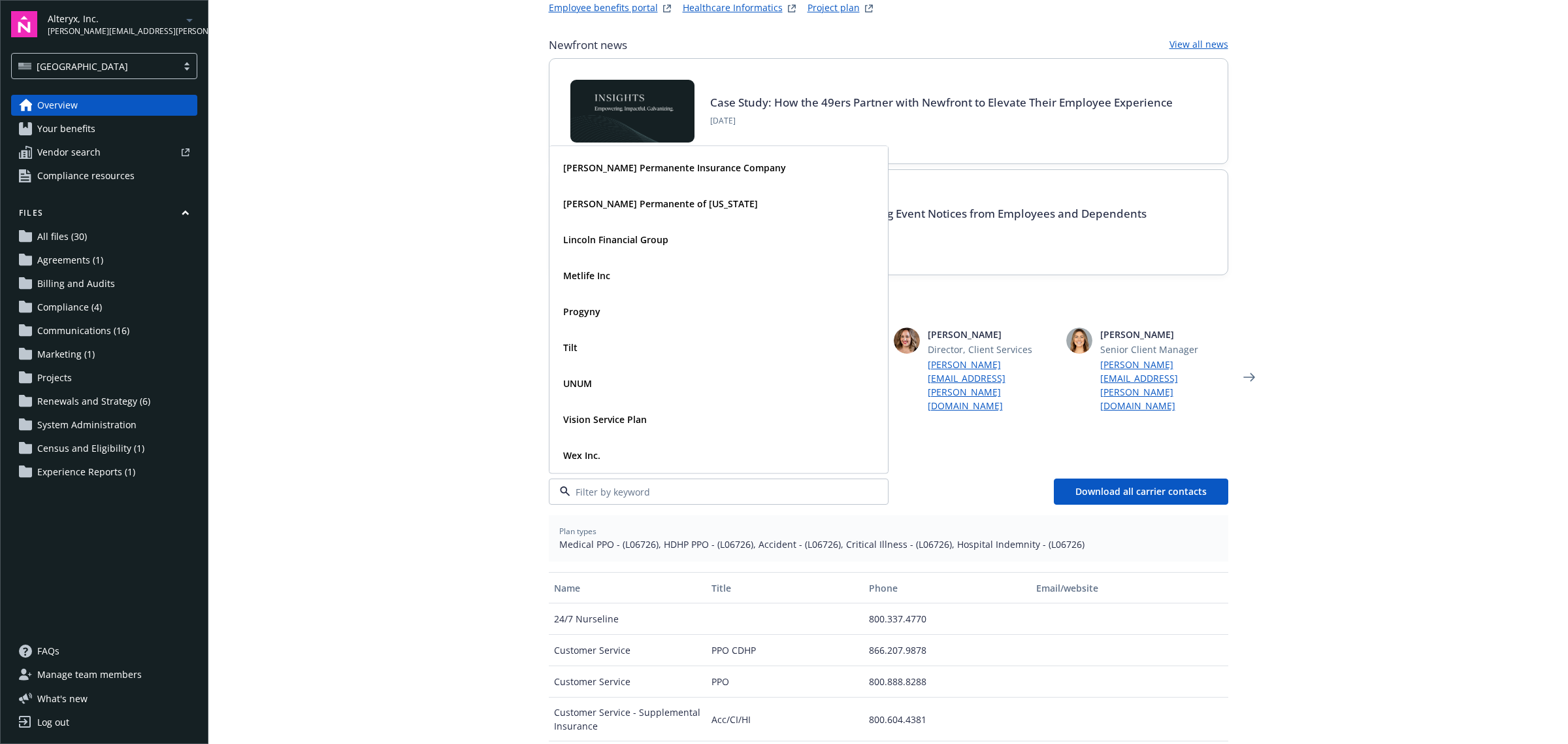
scroll to position [245, 0]
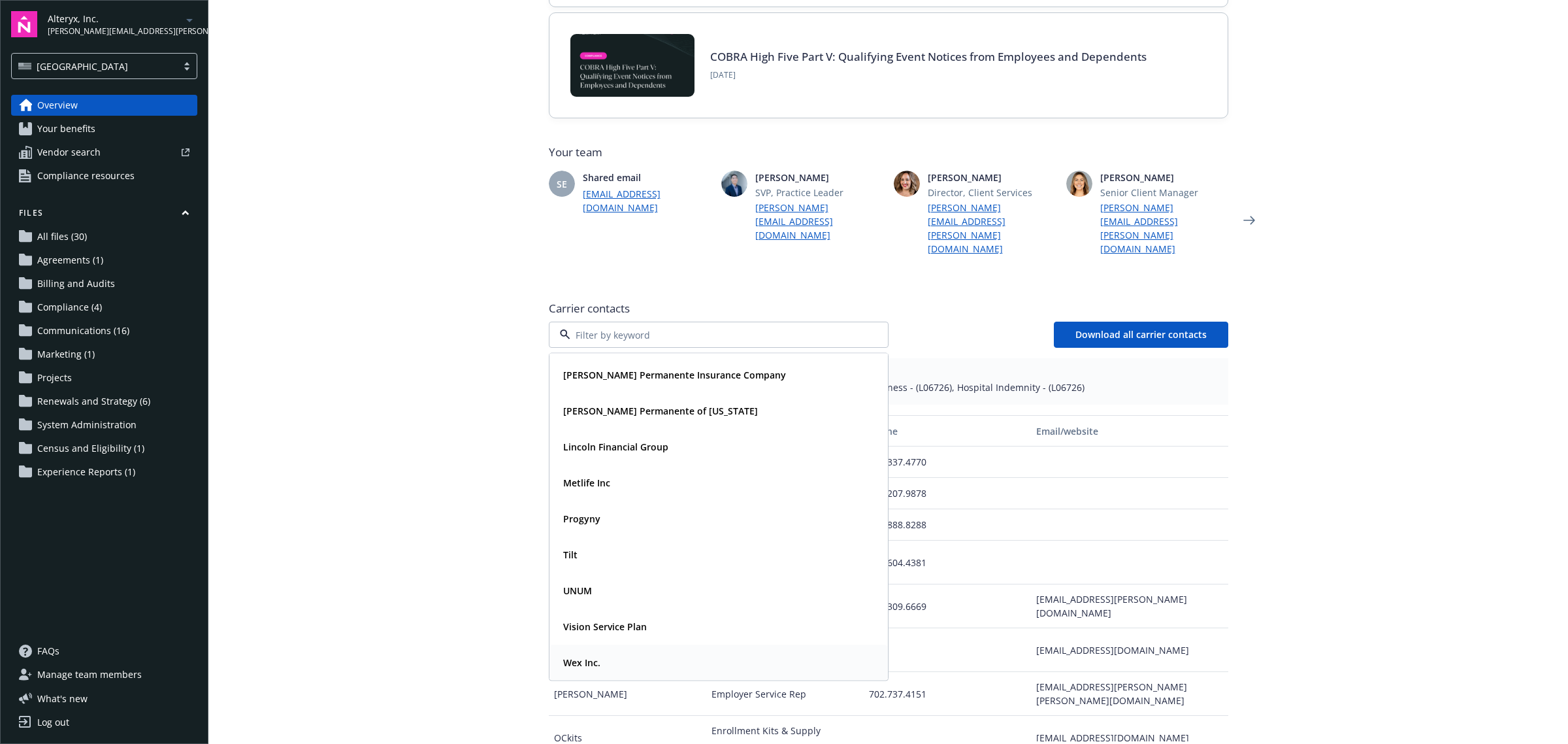
click at [610, 653] on div "Wex Inc." at bounding box center [718, 663] width 322 height 19
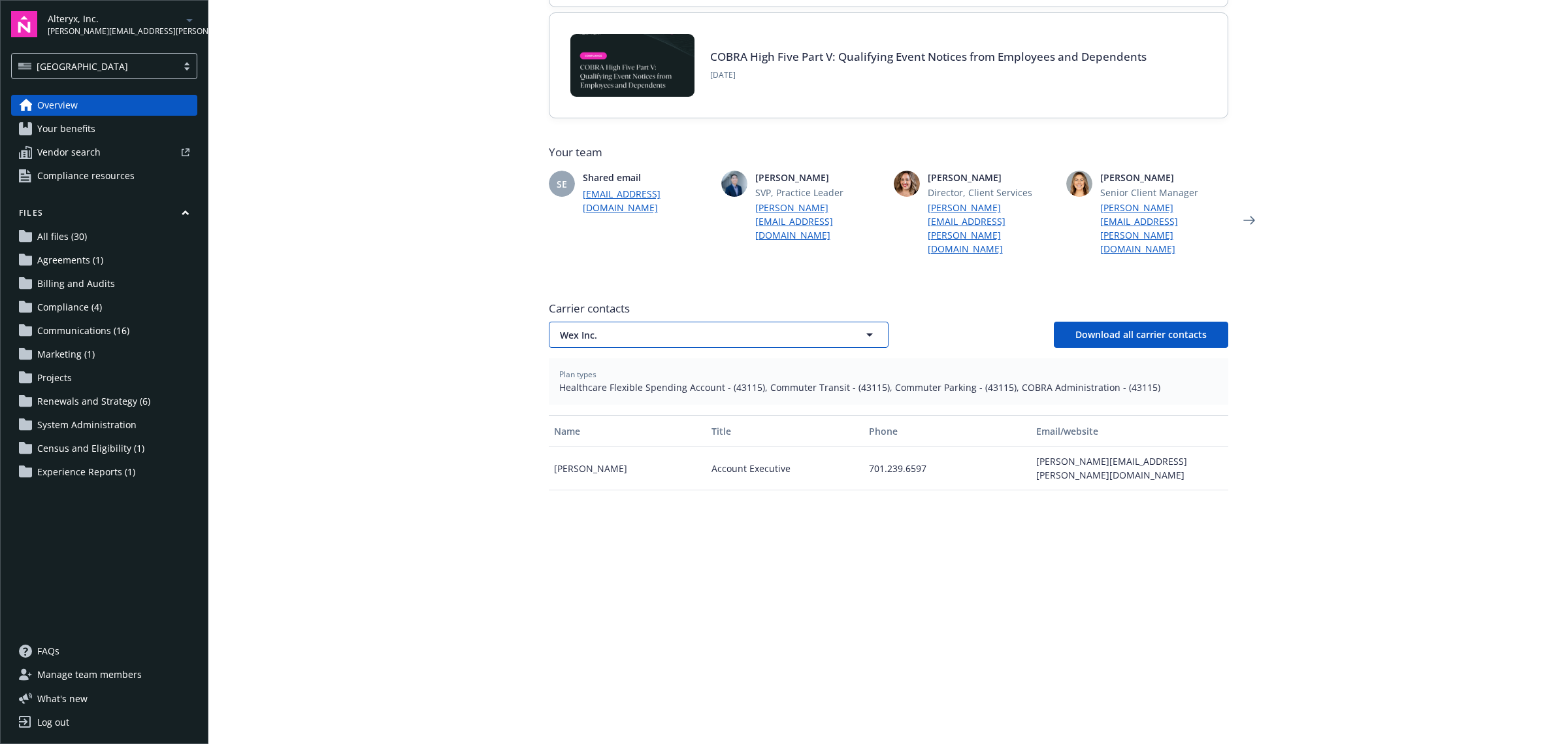
click at [686, 322] on button "Wex Inc." at bounding box center [718, 335] width 340 height 26
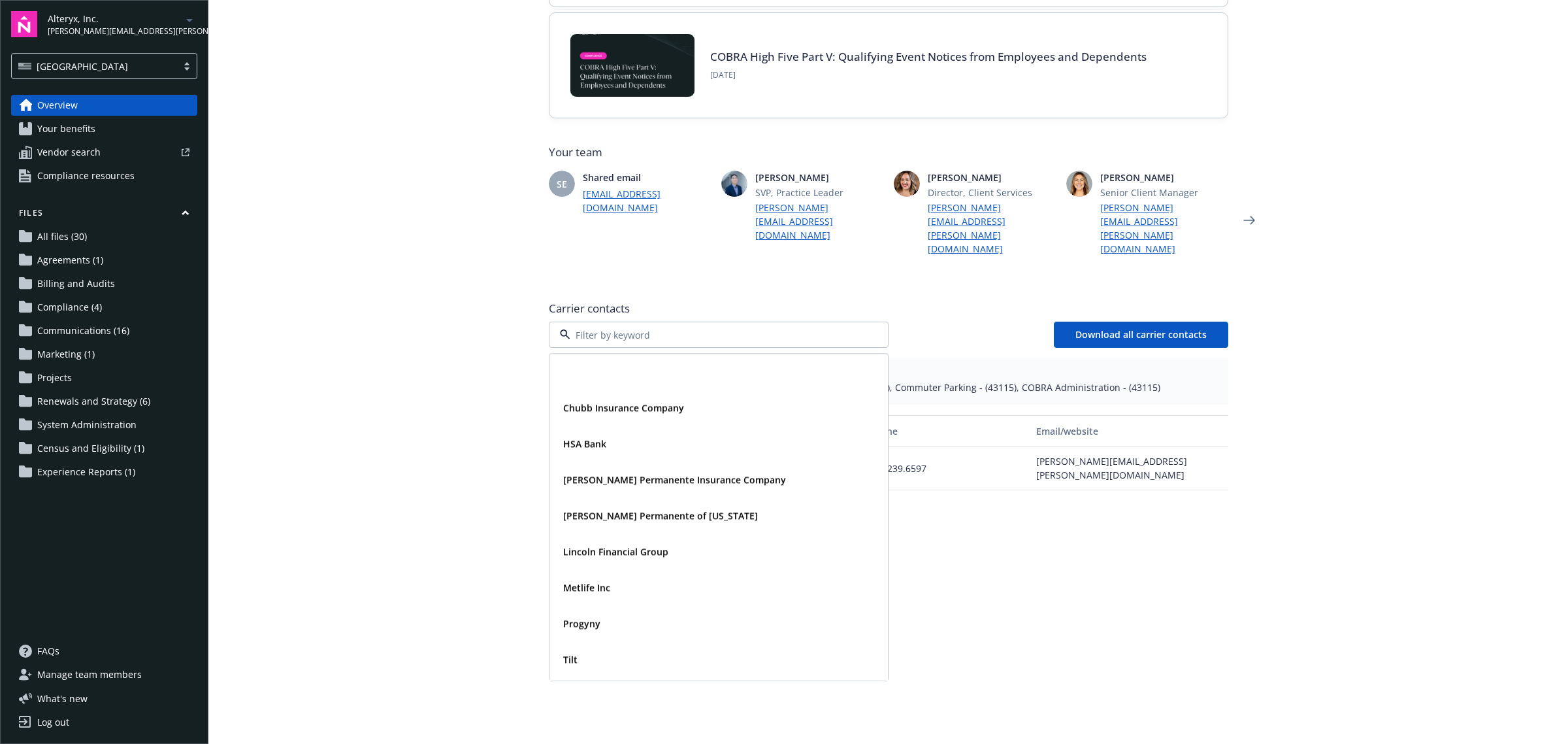
scroll to position [105, 0]
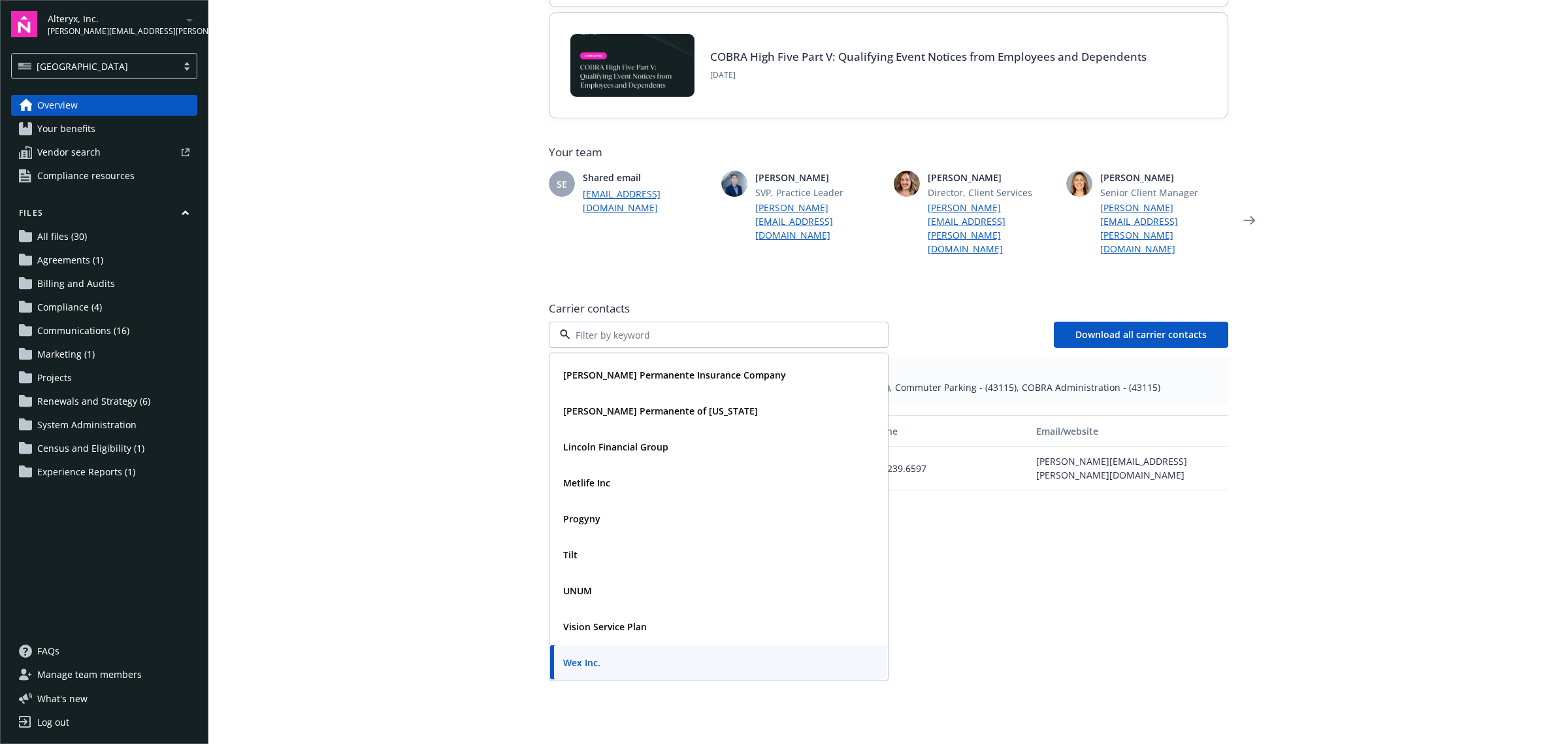
click at [399, 495] on main "Welcome to Navigator Employee benefits portal Healthcare Informatics Project pl…" at bounding box center [888, 372] width 1360 height 744
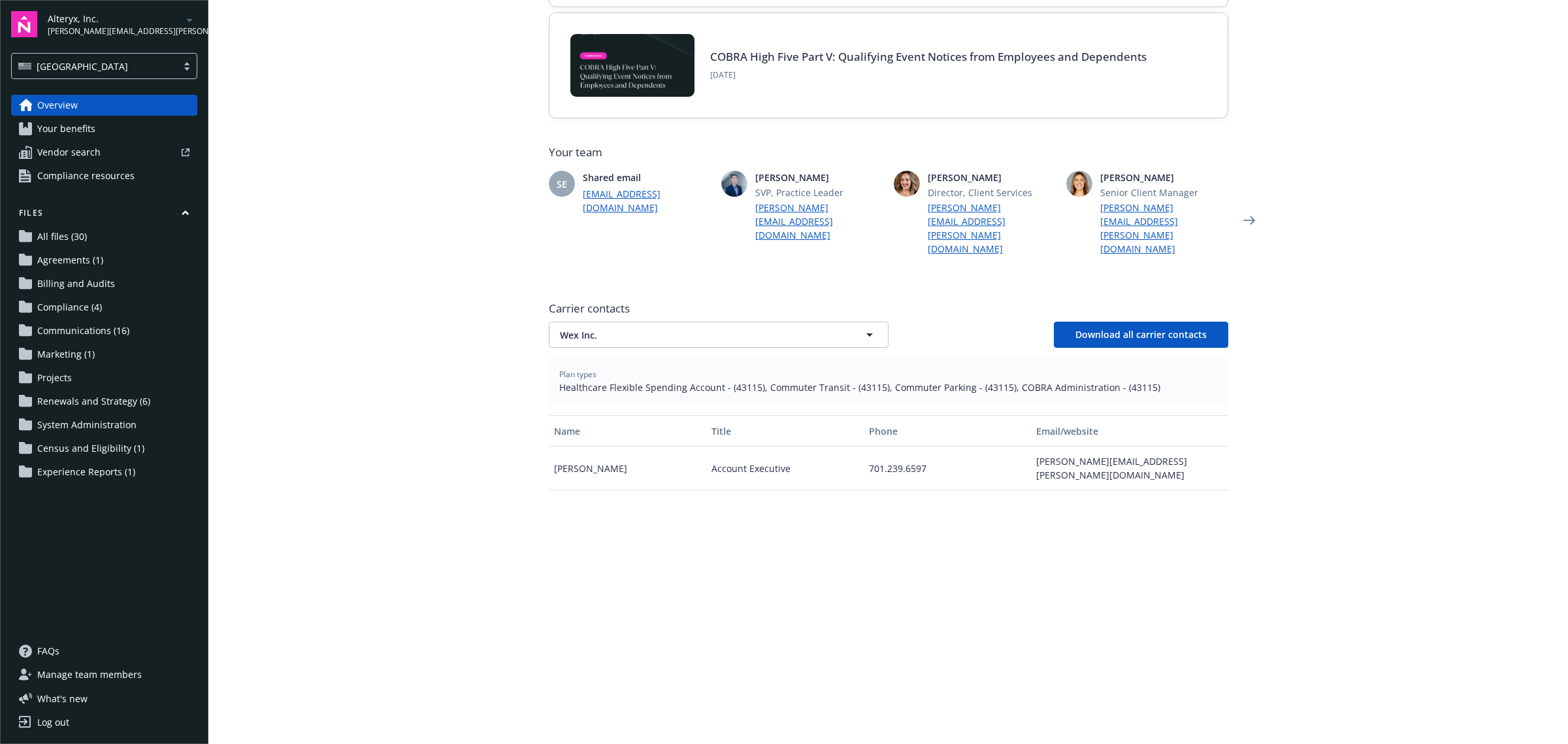
click at [113, 24] on span "Alteryx, Inc." at bounding box center [114, 18] width 134 height 14
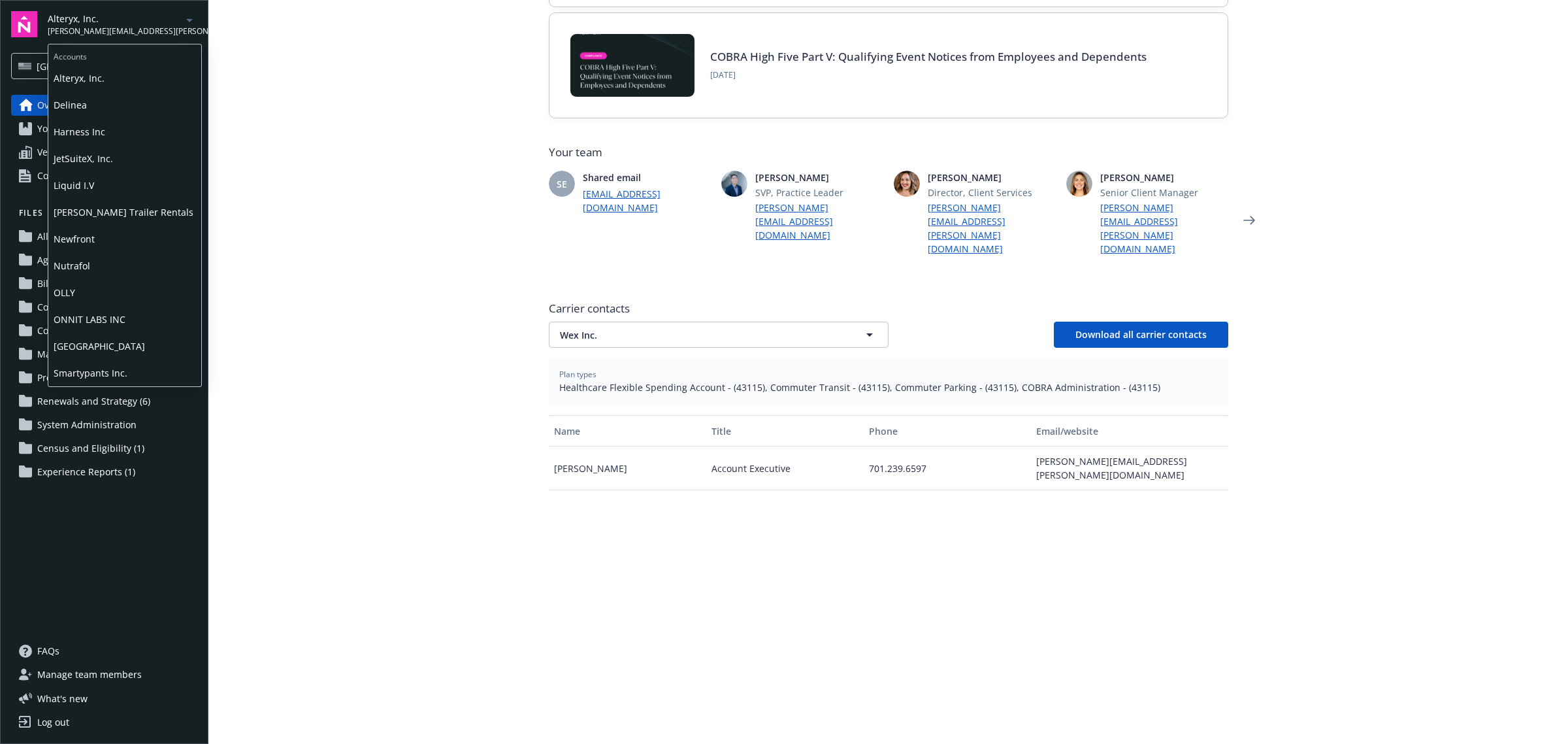
click at [90, 94] on span "Delinea" at bounding box center [124, 105] width 142 height 27
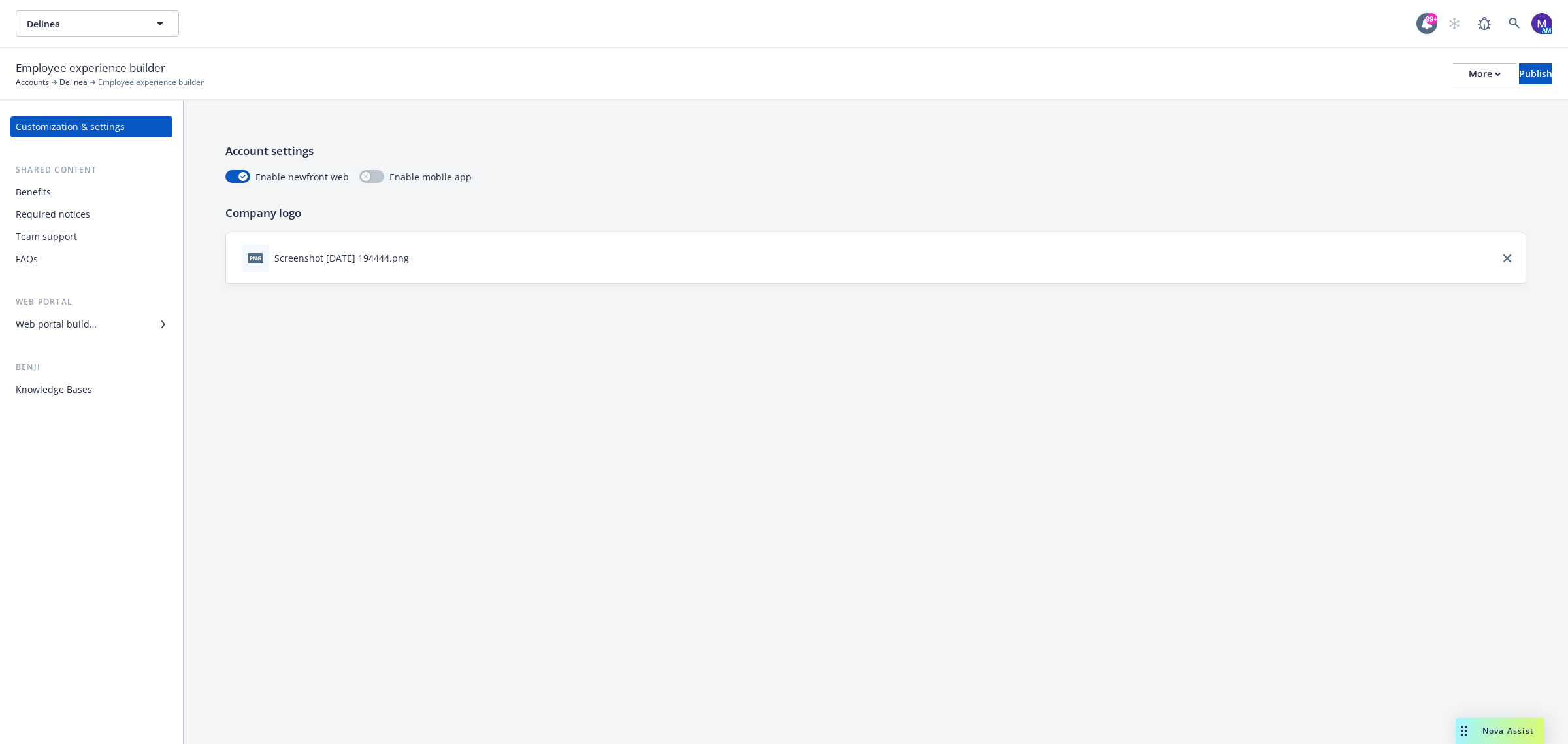
click at [48, 188] on div "Benefits" at bounding box center [33, 192] width 35 height 21
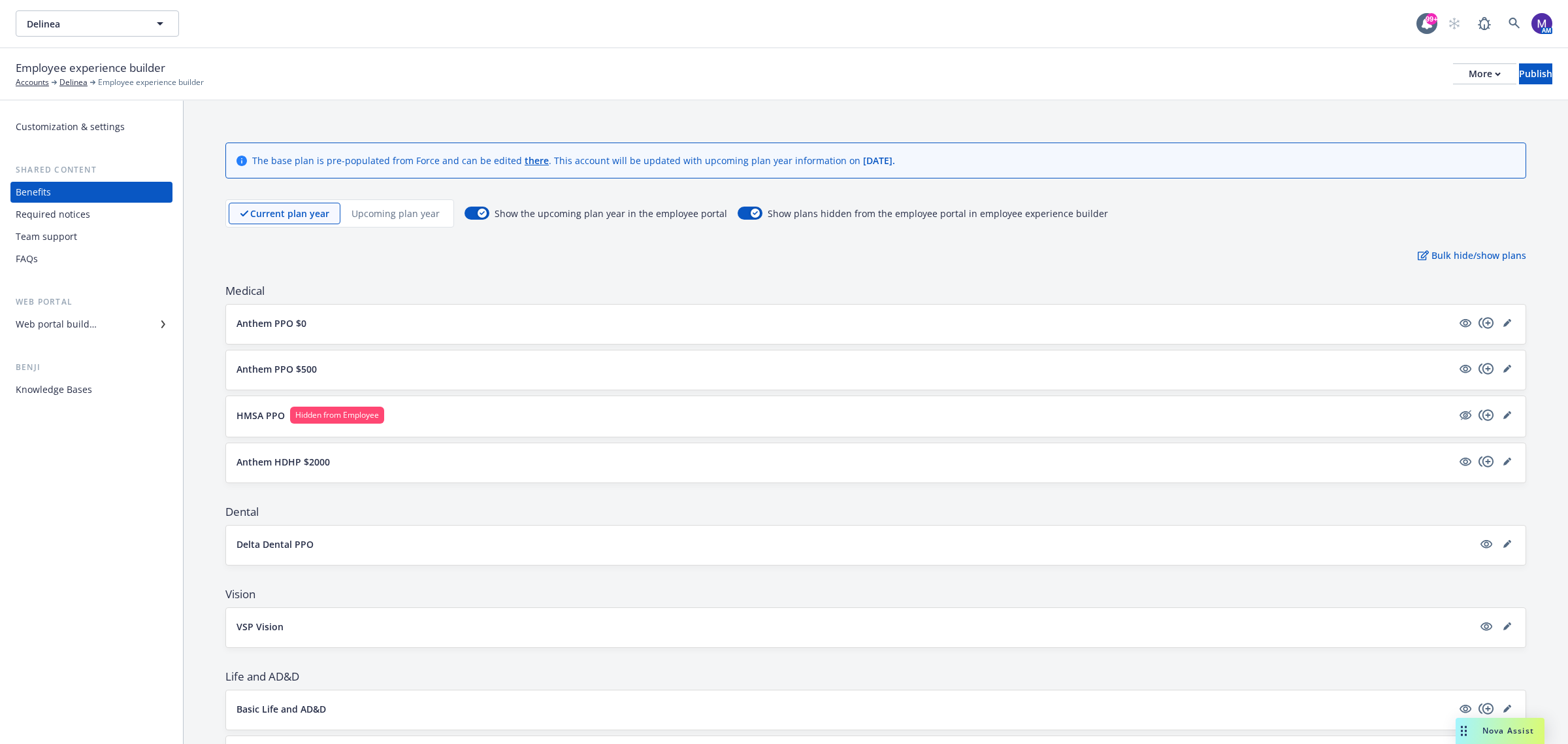
click at [289, 316] on p "Anthem PPO $0" at bounding box center [271, 323] width 70 height 14
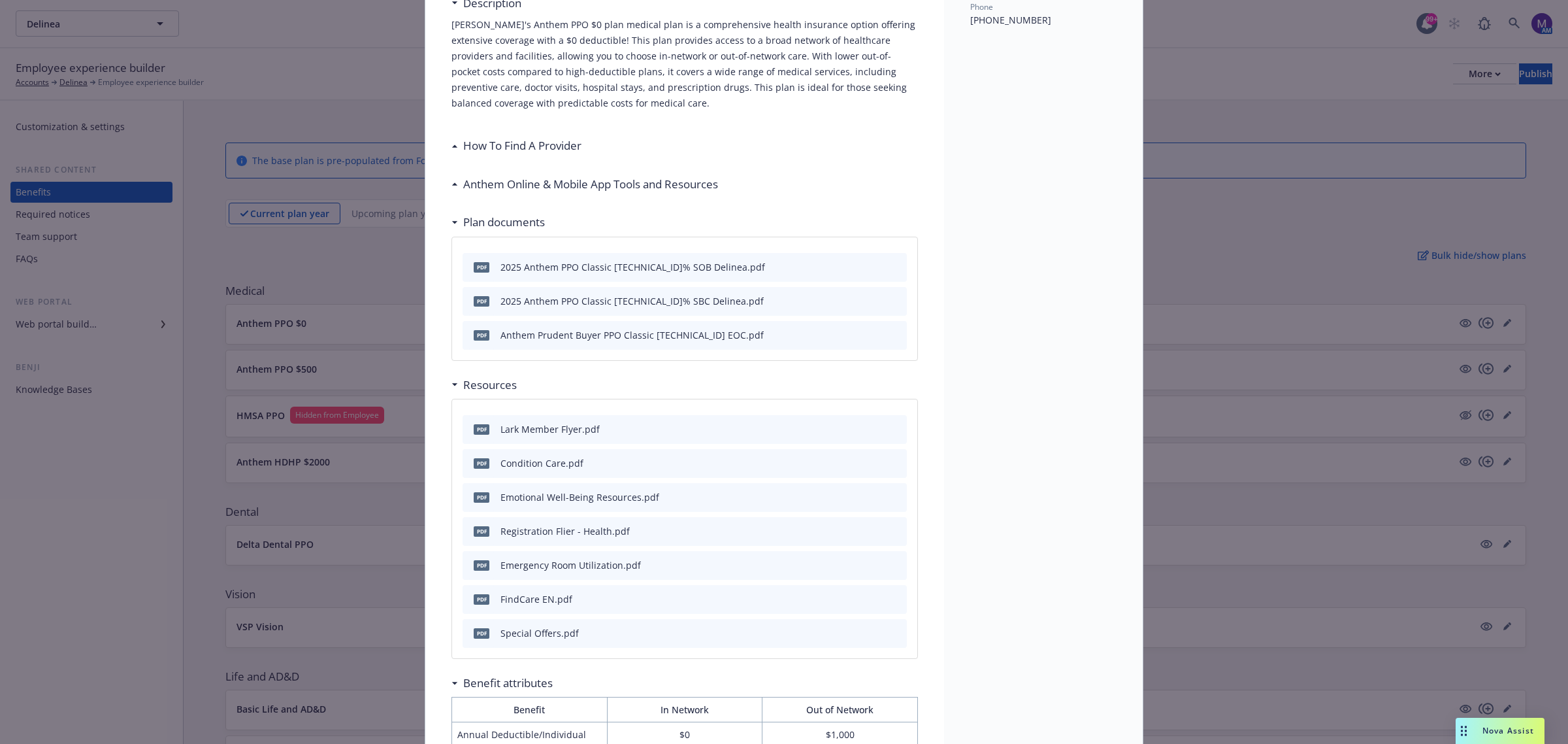
scroll to position [285, 0]
click at [891, 525] on icon "preview file" at bounding box center [894, 525] width 12 height 9
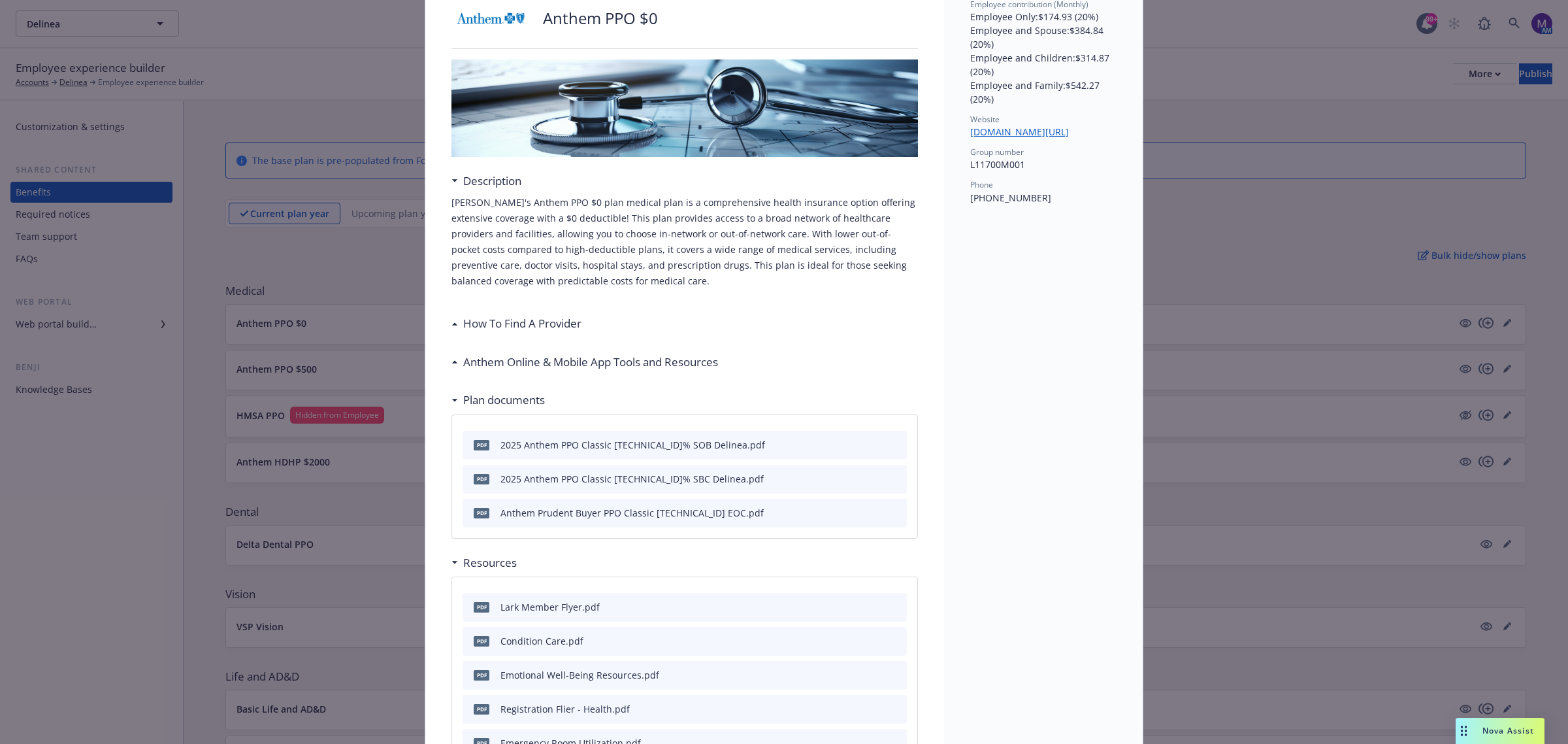
scroll to position [0, 0]
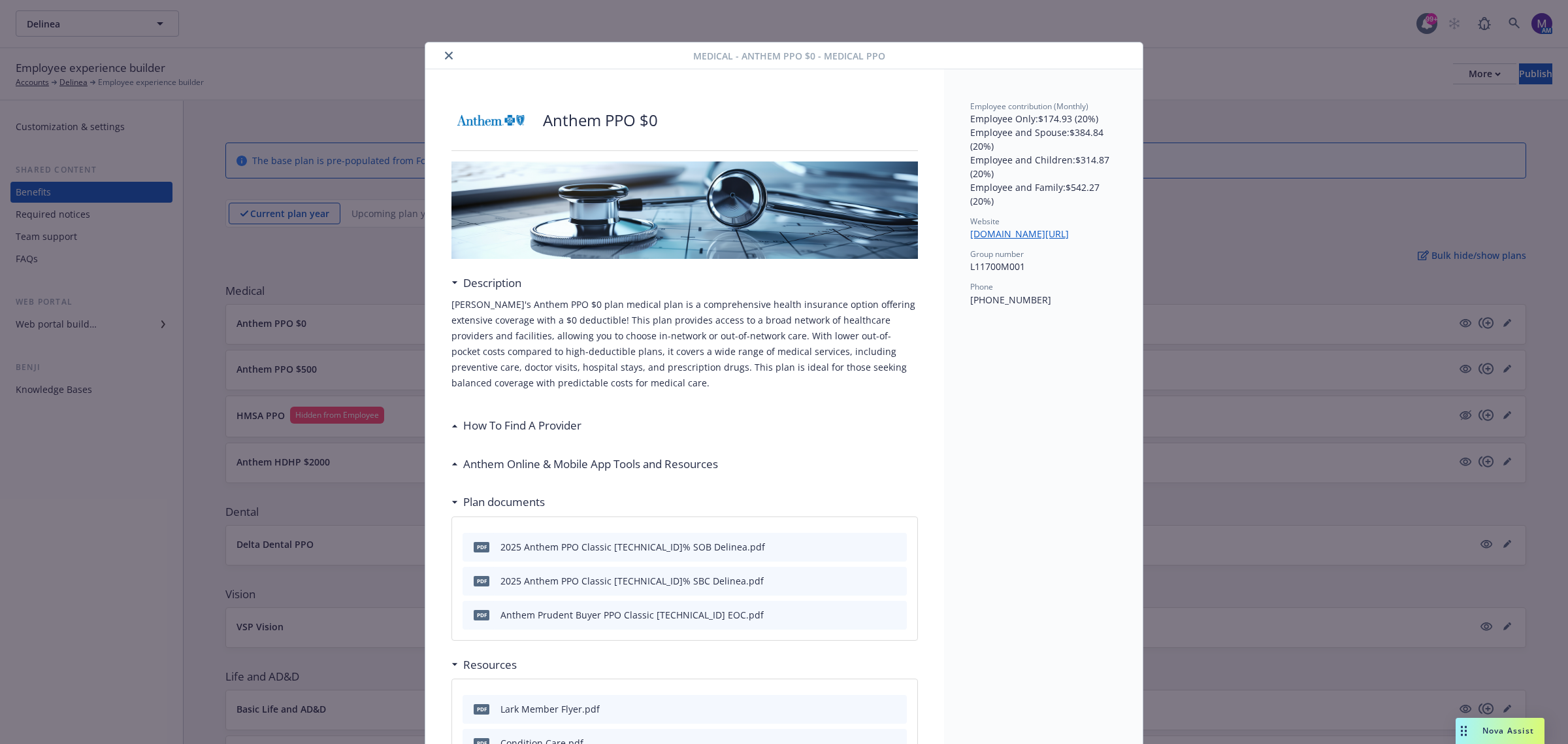
click at [441, 53] on button "close" at bounding box center [448, 55] width 16 height 16
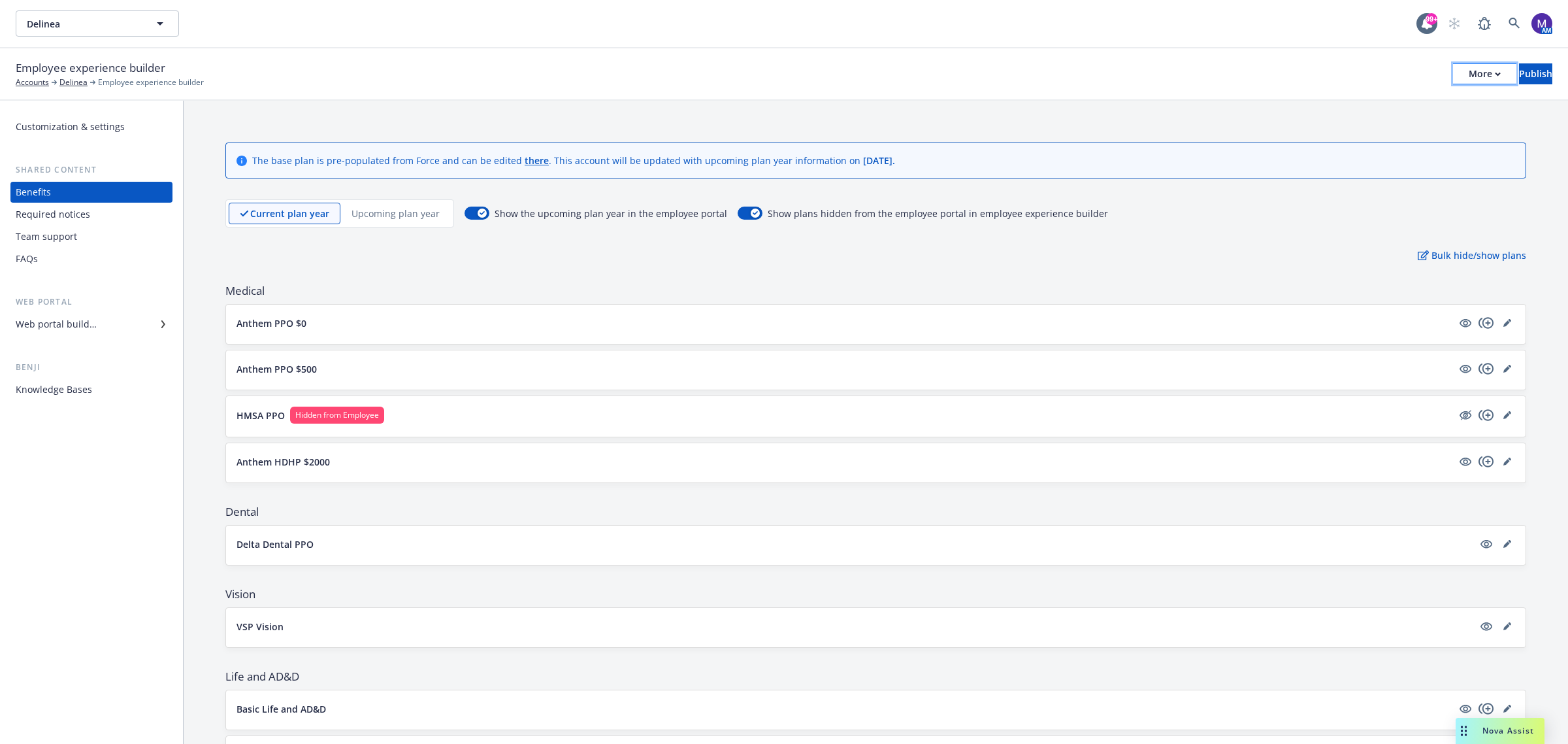
click at [1468, 77] on button "More" at bounding box center [1485, 73] width 63 height 21
drag, startPoint x: 1373, startPoint y: 129, endPoint x: 1385, endPoint y: 24, distance: 105.7
click at [1372, 129] on link "Copy portal link" at bounding box center [1376, 129] width 193 height 26
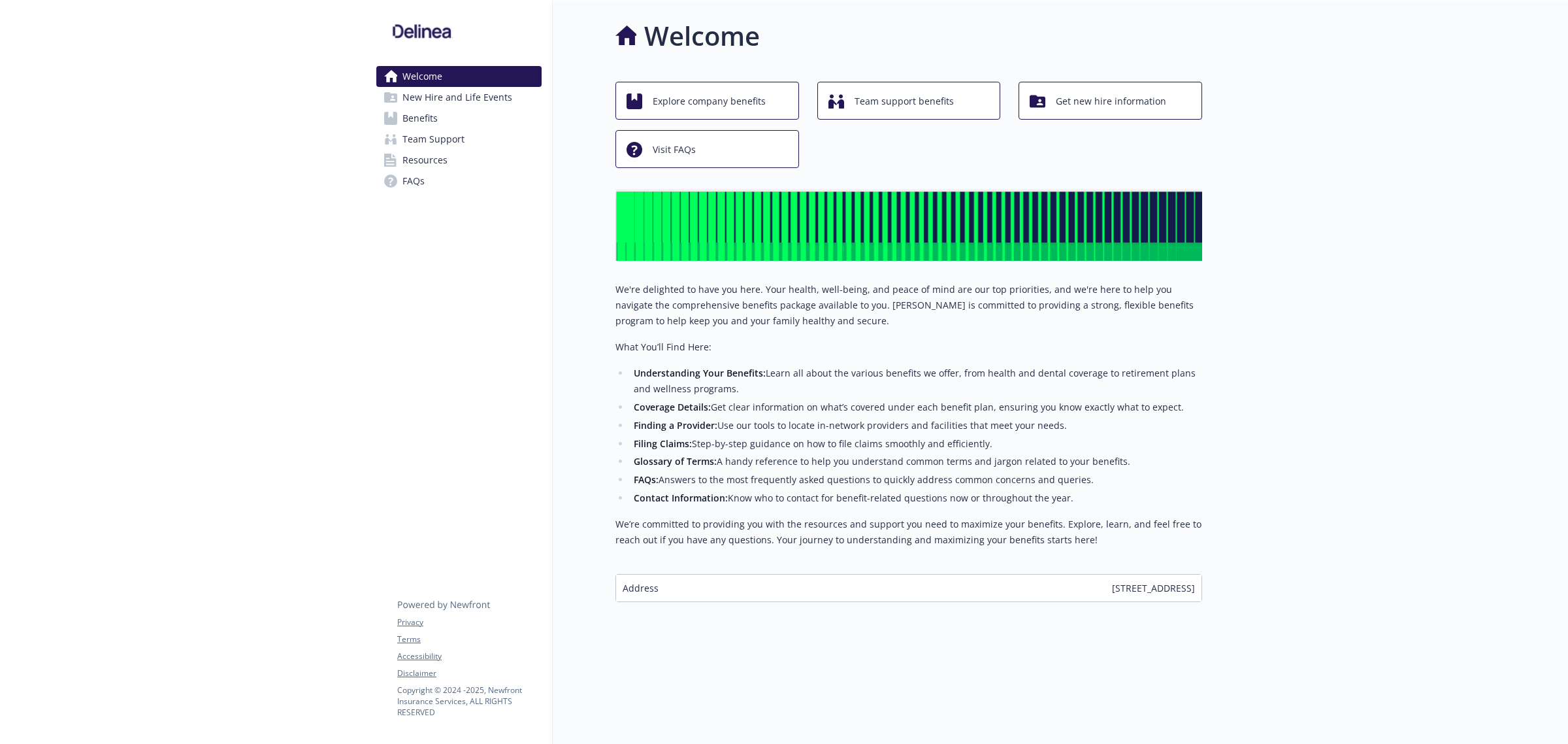
click at [436, 116] on span "Benefits" at bounding box center [420, 118] width 35 height 21
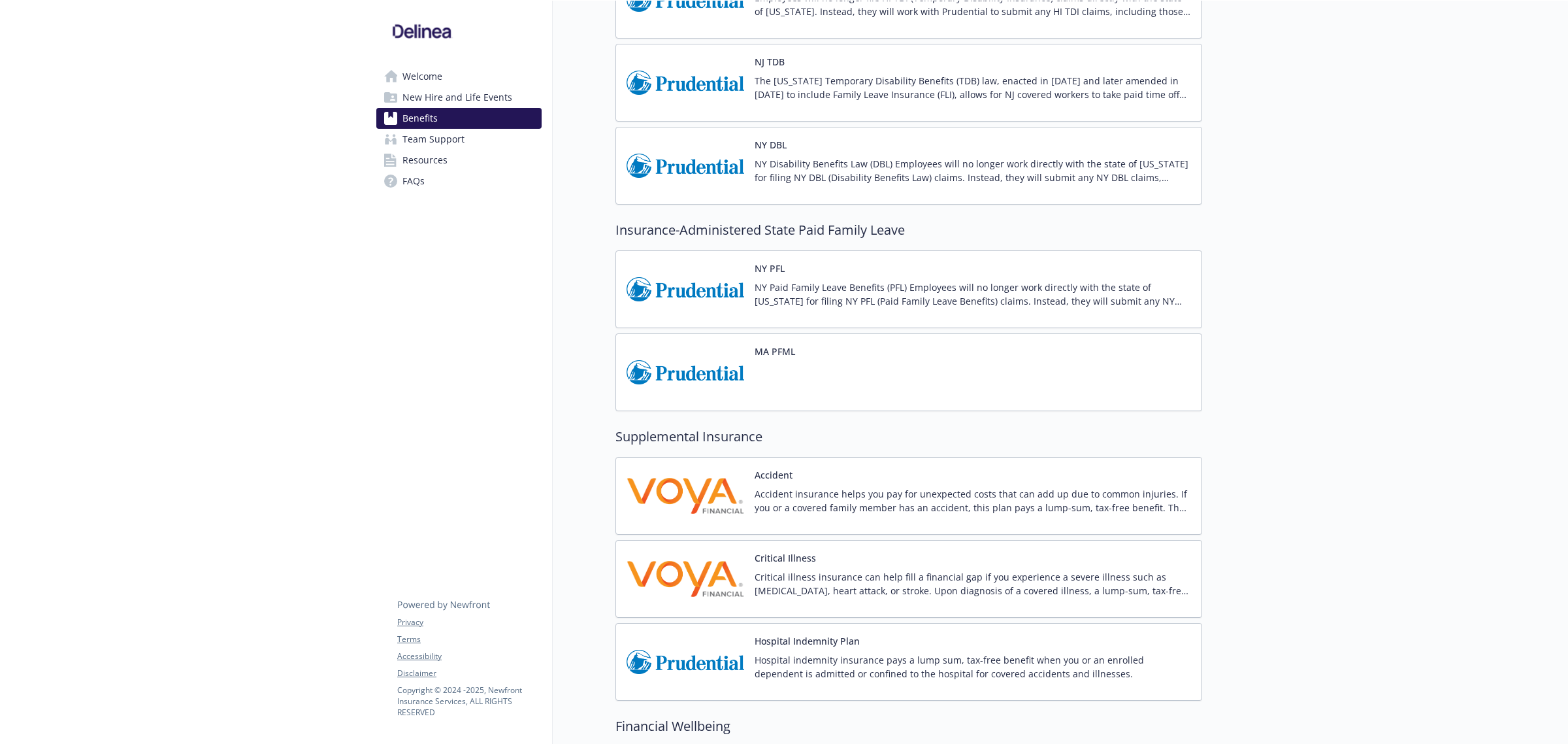
scroll to position [899, 0]
